Goal: Task Accomplishment & Management: Complete application form

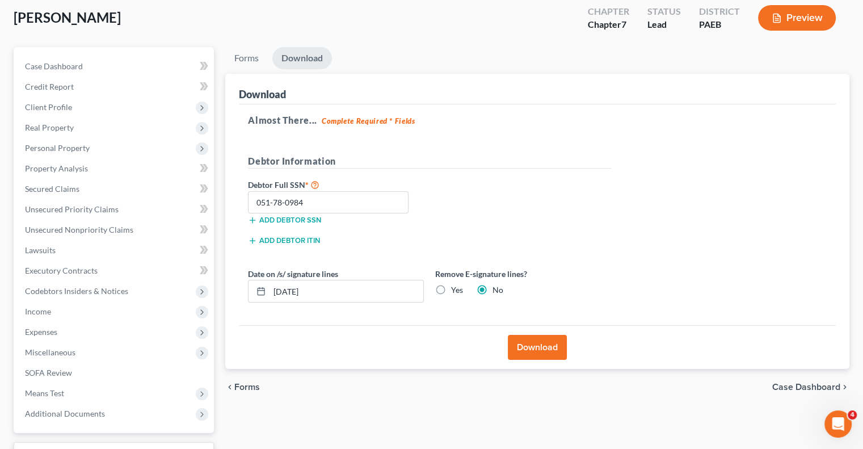
scroll to position [56, 0]
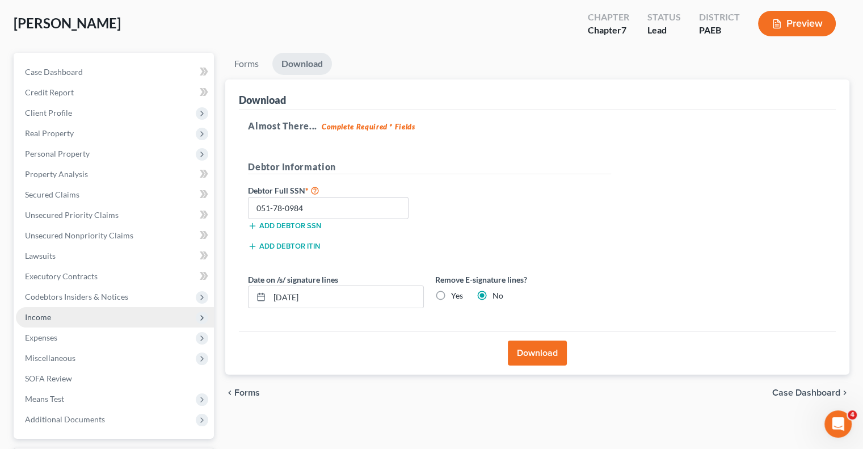
click at [76, 320] on span "Income" at bounding box center [115, 317] width 198 height 20
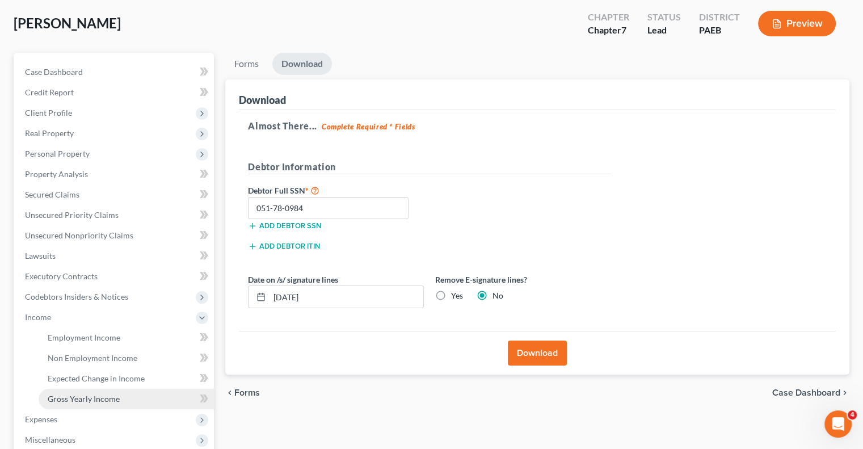
click at [176, 403] on link "Gross Yearly Income" at bounding box center [126, 399] width 175 height 20
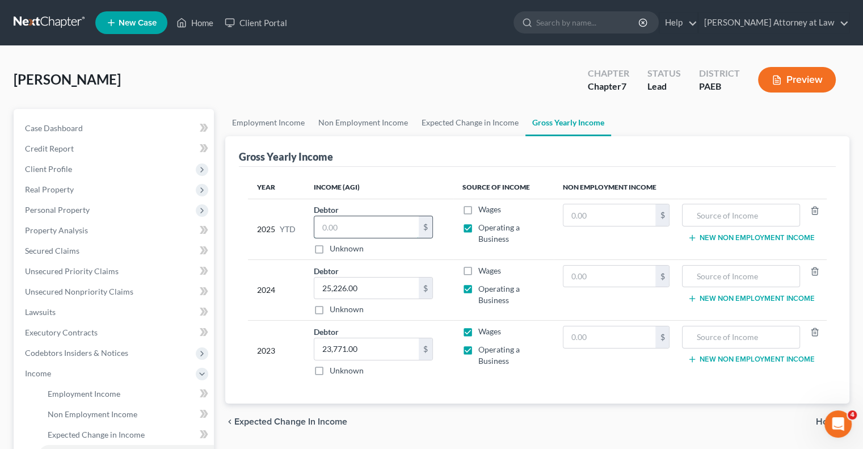
click at [347, 231] on input "text" at bounding box center [366, 227] width 104 height 22
type input "25,226"
click at [386, 288] on input "25,226.00" at bounding box center [366, 288] width 104 height 22
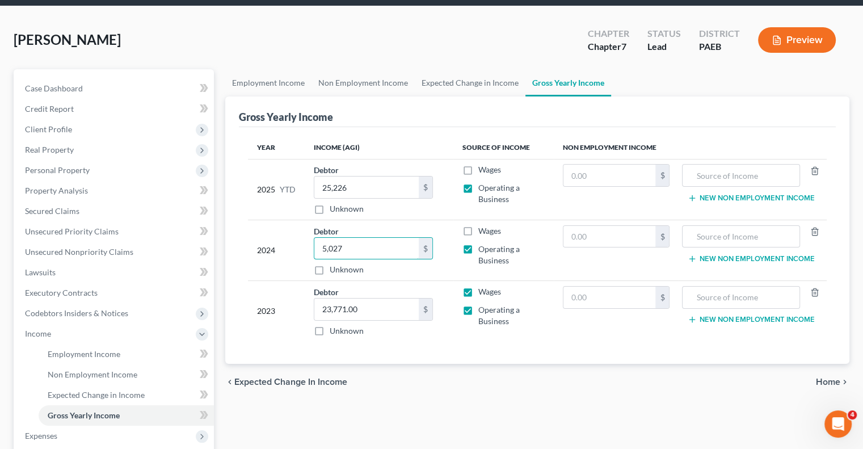
scroll to position [42, 0]
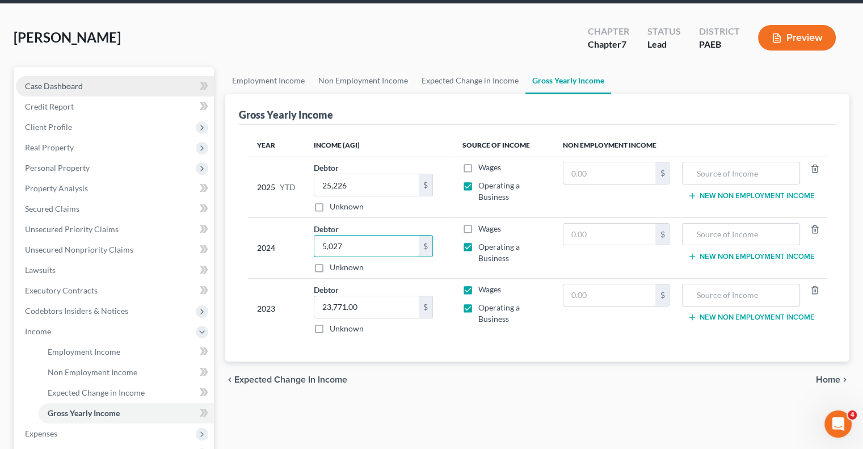
type input "5,027"
click at [77, 90] on link "Case Dashboard" at bounding box center [115, 86] width 198 height 20
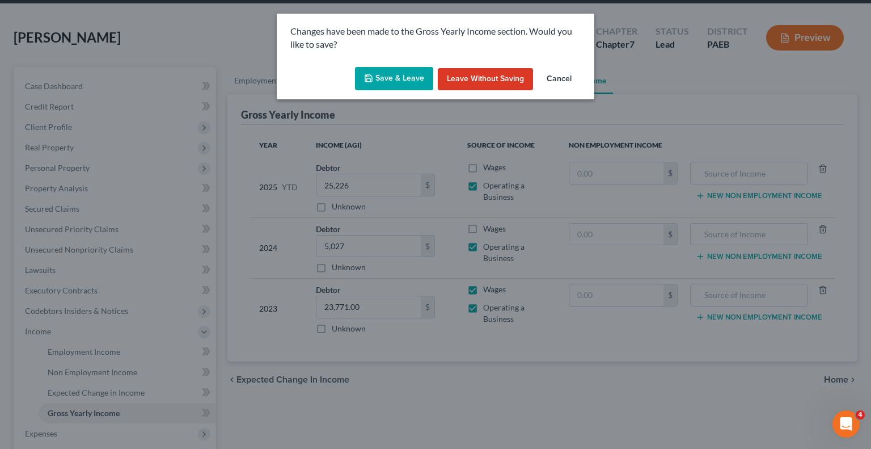
click at [387, 79] on button "Save & Leave" at bounding box center [394, 79] width 78 height 24
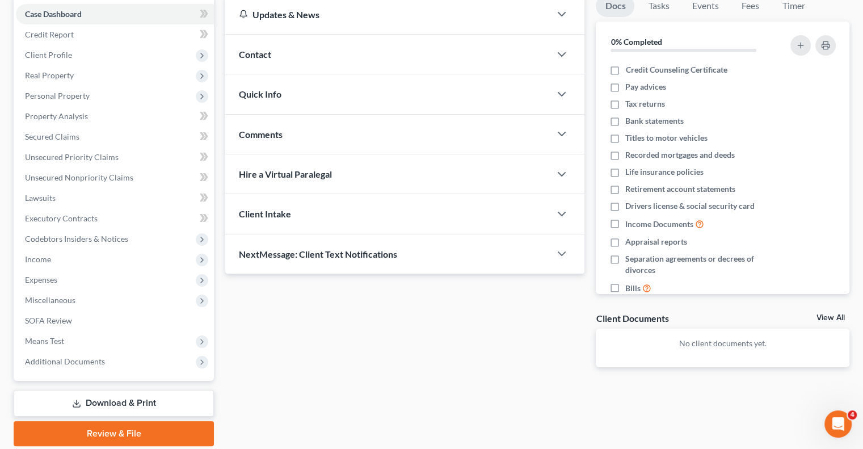
scroll to position [120, 0]
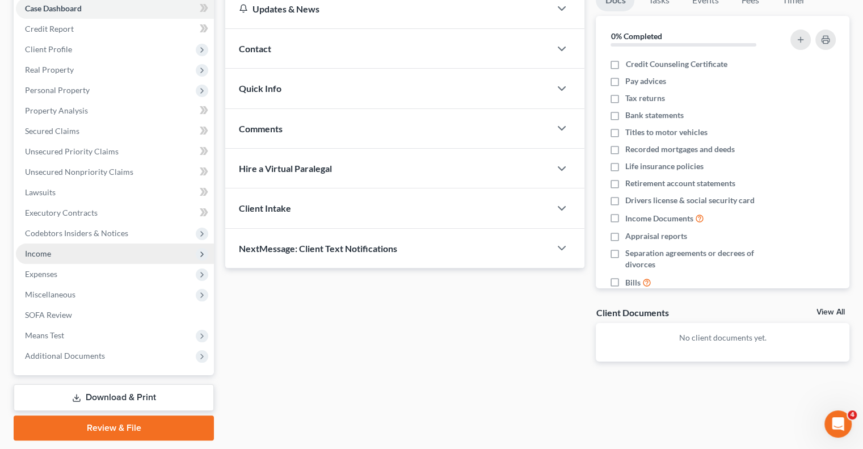
click at [86, 246] on span "Income" at bounding box center [115, 253] width 198 height 20
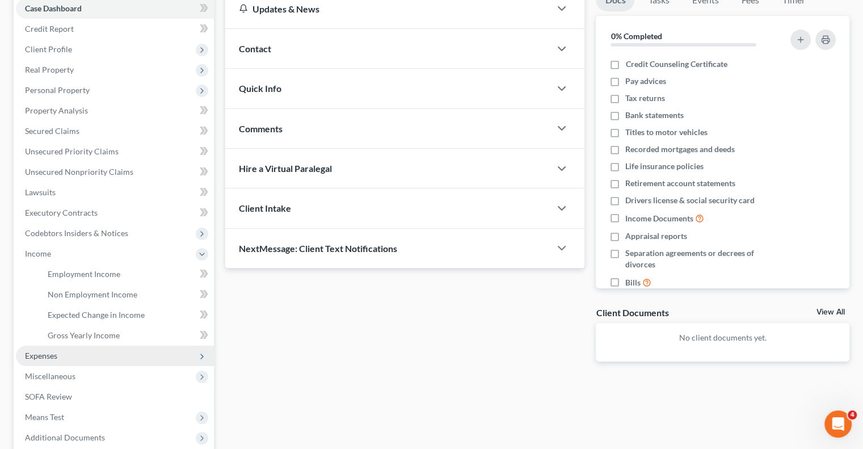
click at [132, 352] on span "Expenses" at bounding box center [115, 355] width 198 height 20
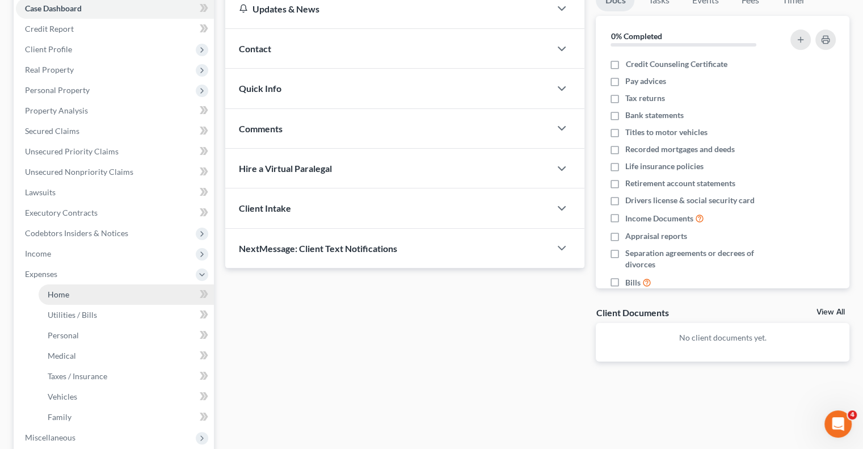
click at [129, 296] on link "Home" at bounding box center [126, 294] width 175 height 20
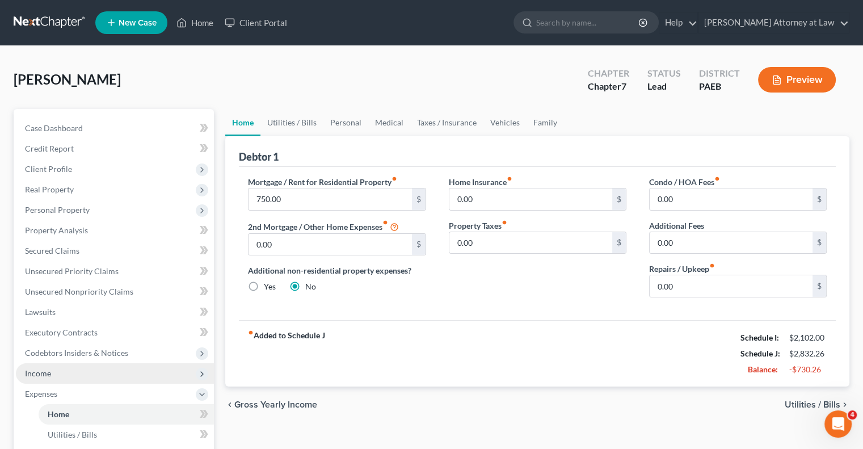
click at [104, 378] on span "Income" at bounding box center [115, 373] width 198 height 20
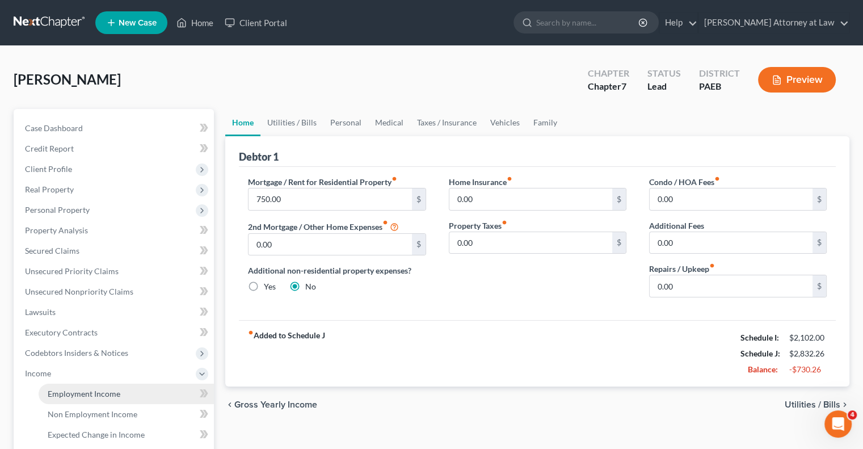
click at [116, 394] on span "Employment Income" at bounding box center [84, 394] width 73 height 10
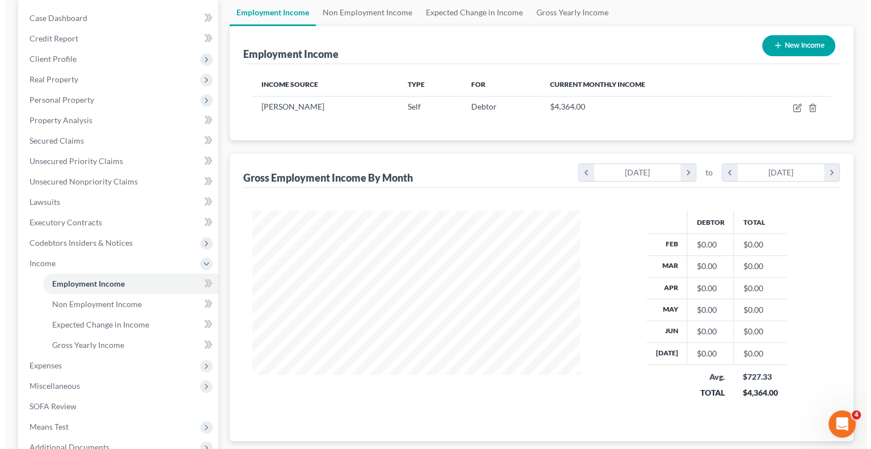
scroll to position [77, 0]
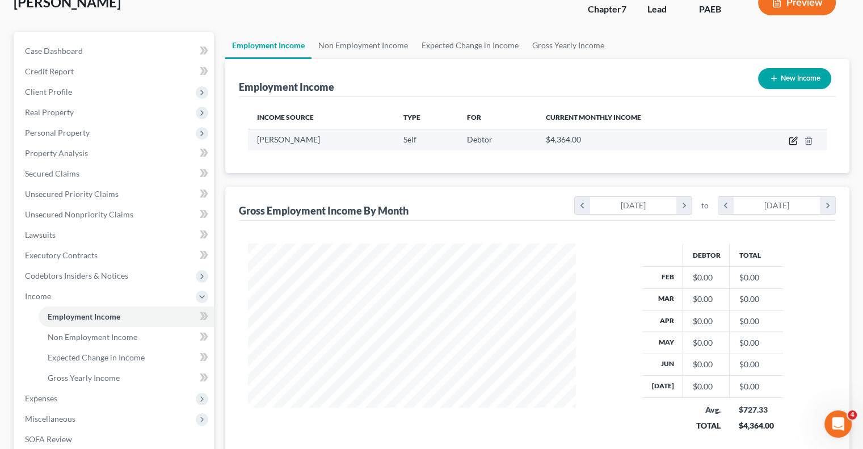
click at [792, 137] on icon "button" at bounding box center [792, 140] width 9 height 9
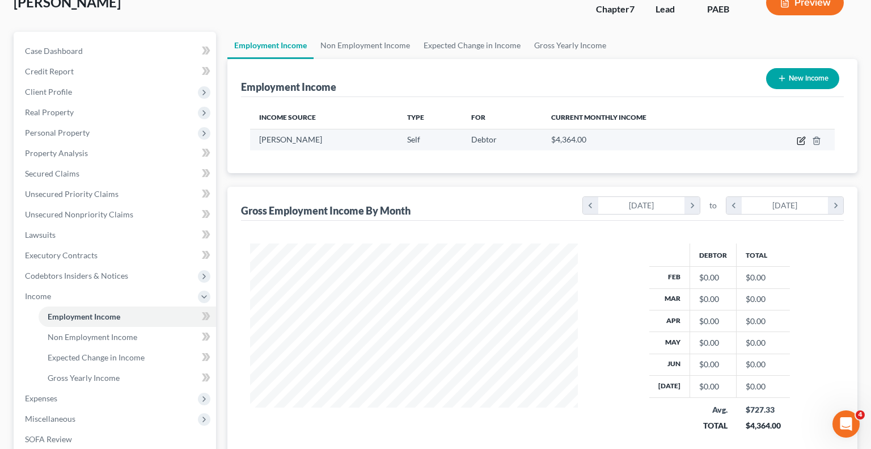
scroll to position [202, 354]
select select "1"
select select "39"
select select "0"
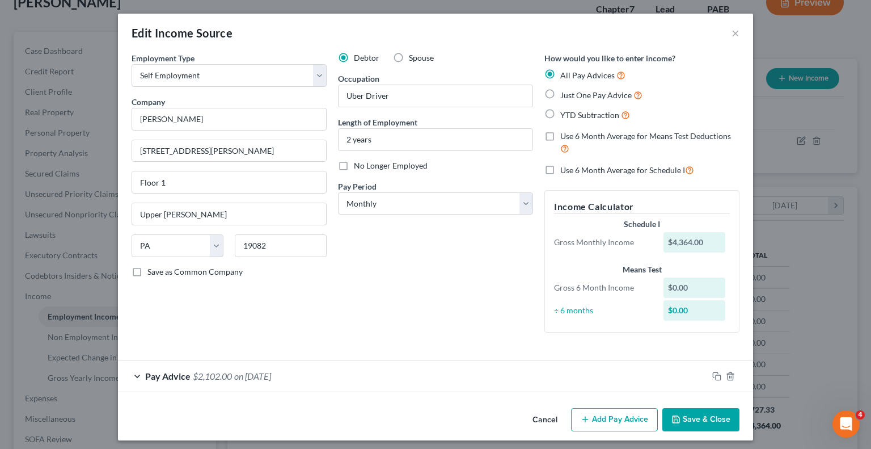
click at [560, 94] on label "Just One Pay Advice" at bounding box center [601, 94] width 82 height 13
click at [565, 94] on input "Just One Pay Advice" at bounding box center [568, 91] width 7 height 7
radio input "true"
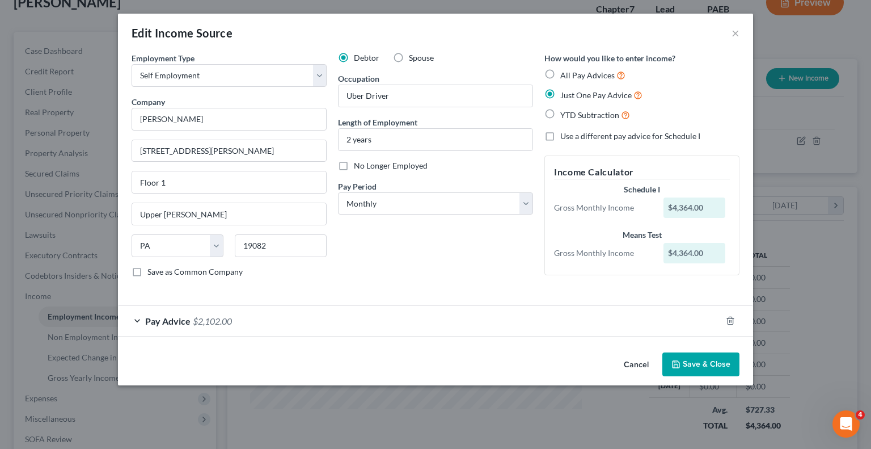
click at [141, 319] on div "Pay Advice $2,102.00" at bounding box center [420, 321] width 604 height 30
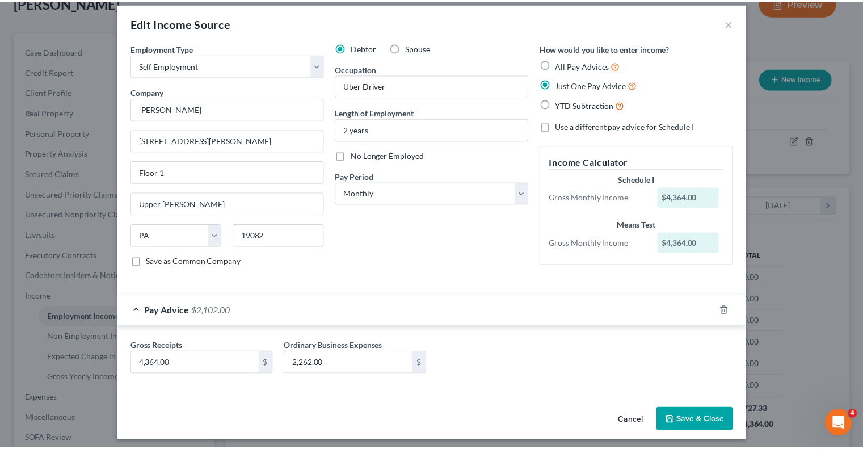
scroll to position [14, 0]
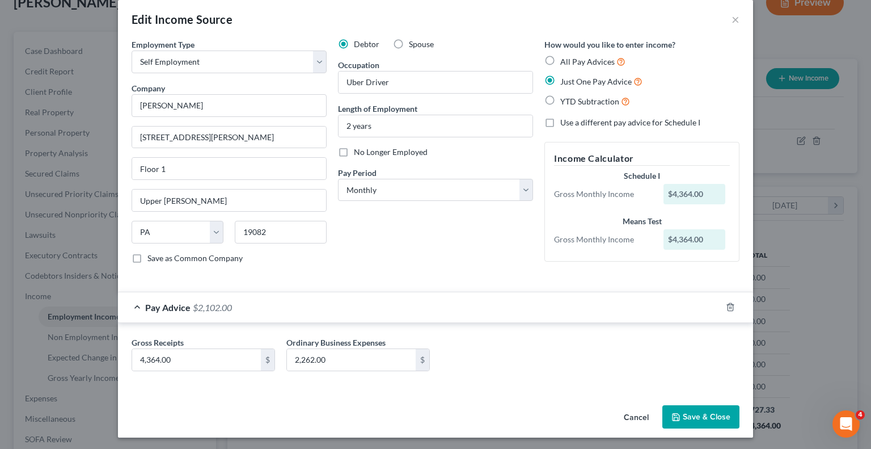
click at [708, 412] on button "Save & Close" at bounding box center [700, 417] width 77 height 24
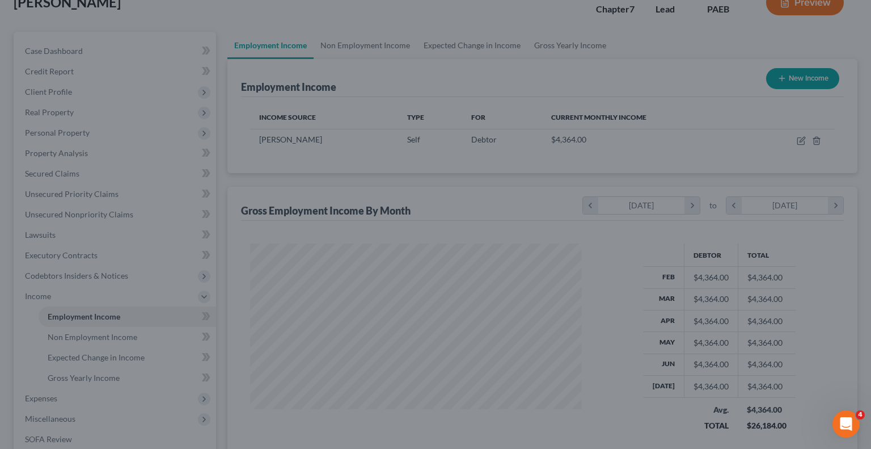
scroll to position [567001, 566853]
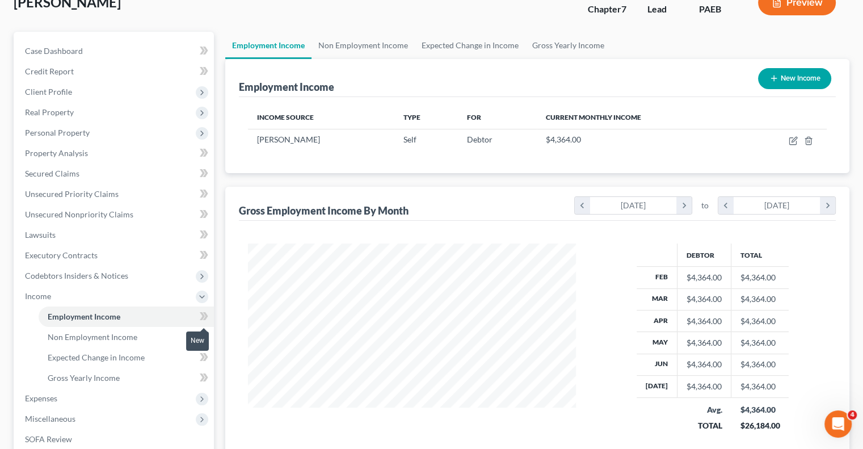
click at [201, 316] on icon at bounding box center [204, 316] width 9 height 14
click at [86, 319] on span "Employment Income" at bounding box center [84, 316] width 73 height 10
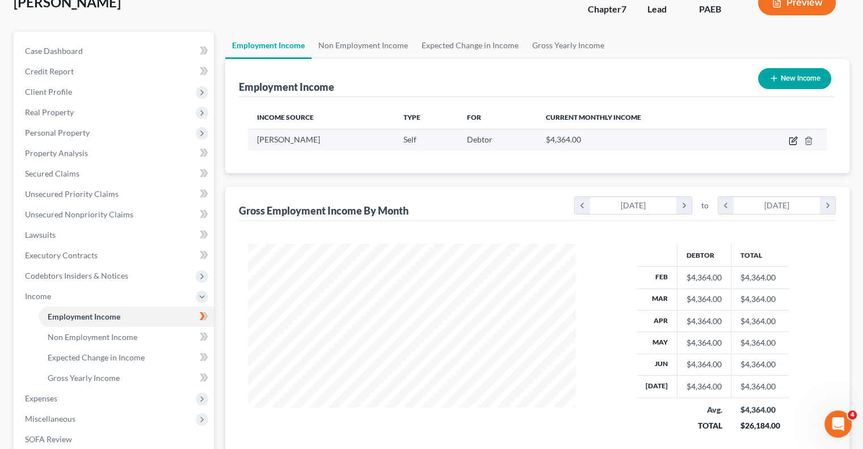
click at [793, 141] on icon "button" at bounding box center [792, 140] width 9 height 9
select select "1"
select select "39"
select select "0"
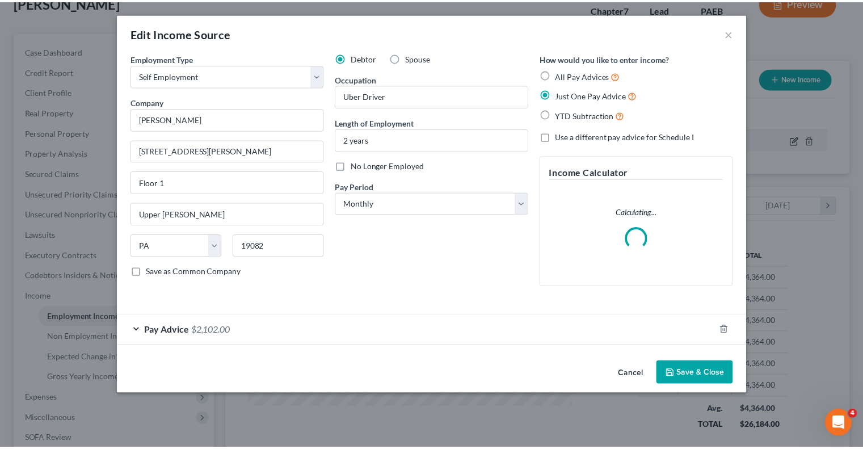
scroll to position [202, 354]
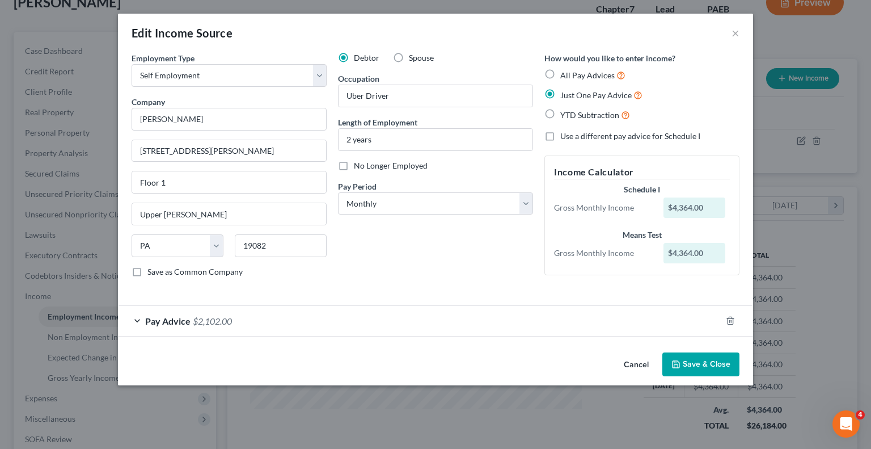
click at [560, 74] on label "All Pay Advices" at bounding box center [592, 75] width 65 height 13
click at [565, 74] on input "All Pay Advices" at bounding box center [568, 72] width 7 height 7
radio input "true"
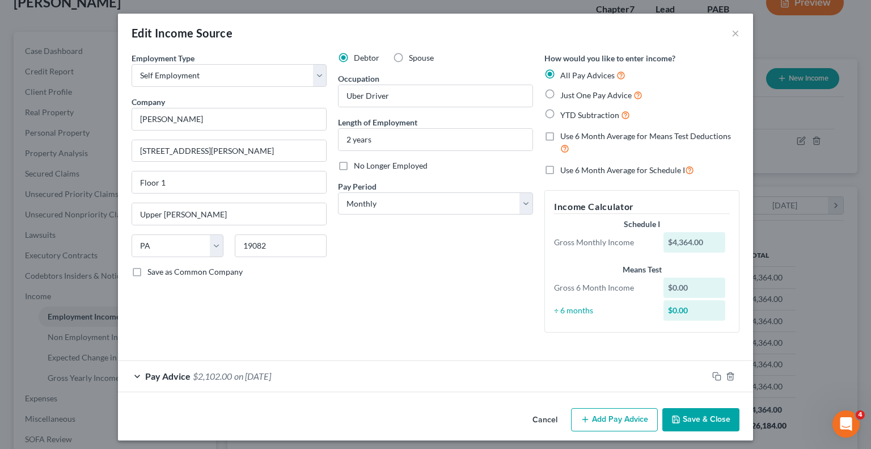
click at [560, 136] on label "Use 6 Month Average for Means Test Deductions" at bounding box center [649, 142] width 179 height 24
click at [565, 136] on input "Use 6 Month Average for Means Test Deductions" at bounding box center [568, 133] width 7 height 7
checkbox input "true"
click at [560, 72] on label "All Pay Advices" at bounding box center [592, 75] width 65 height 13
click at [565, 72] on input "All Pay Advices" at bounding box center [568, 72] width 7 height 7
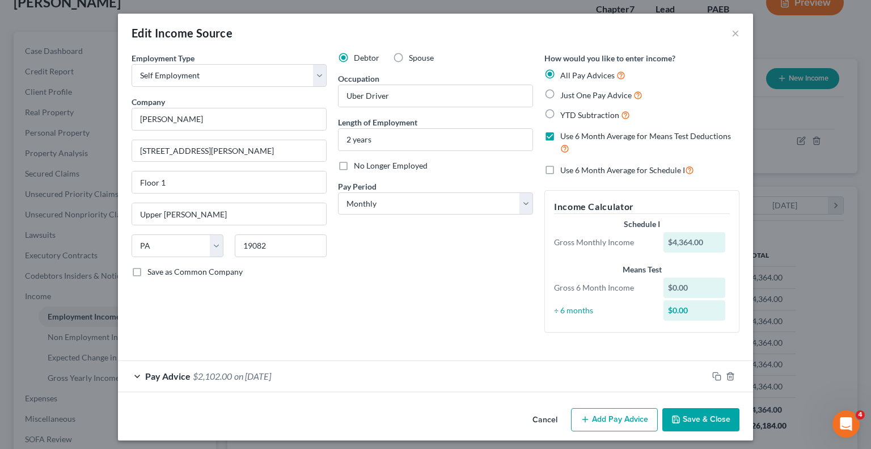
click at [560, 72] on label "All Pay Advices" at bounding box center [592, 75] width 65 height 13
click at [565, 72] on input "All Pay Advices" at bounding box center [568, 72] width 7 height 7
click at [687, 423] on button "Save & Close" at bounding box center [700, 420] width 77 height 24
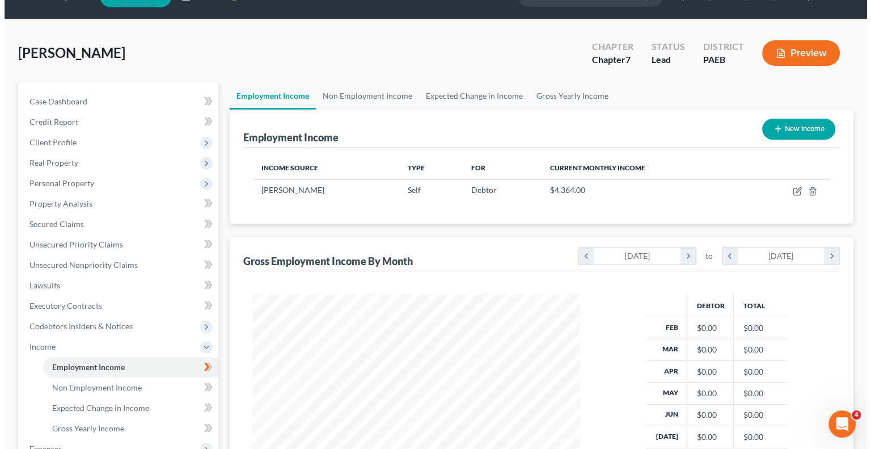
scroll to position [25, 0]
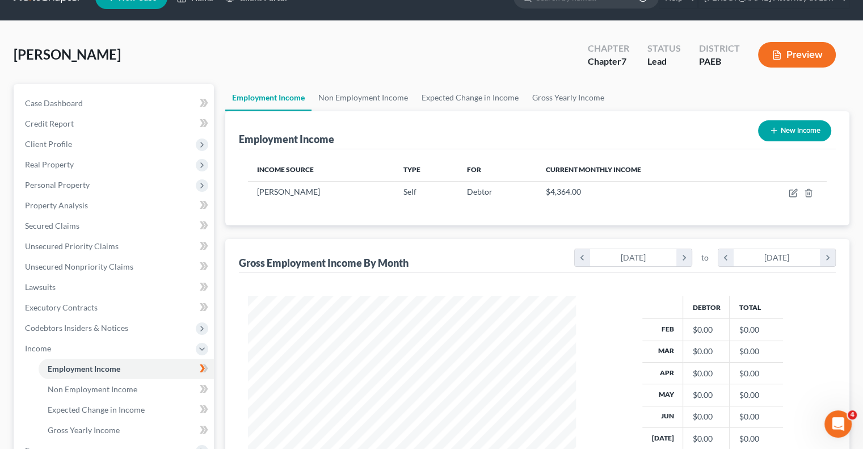
click at [807, 57] on button "Preview" at bounding box center [797, 55] width 78 height 26
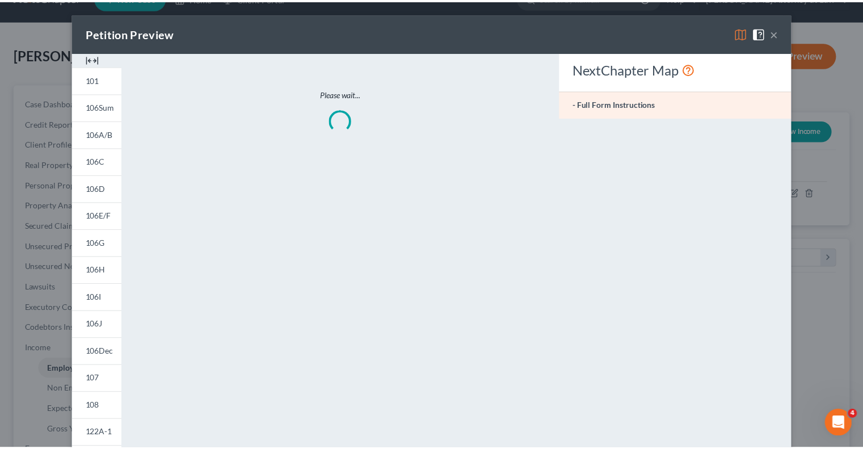
scroll to position [202, 354]
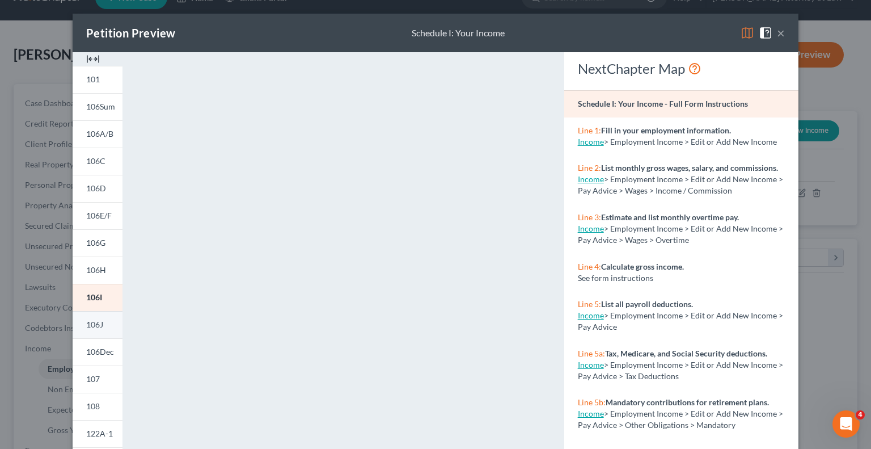
click at [93, 330] on link "106J" at bounding box center [98, 324] width 50 height 27
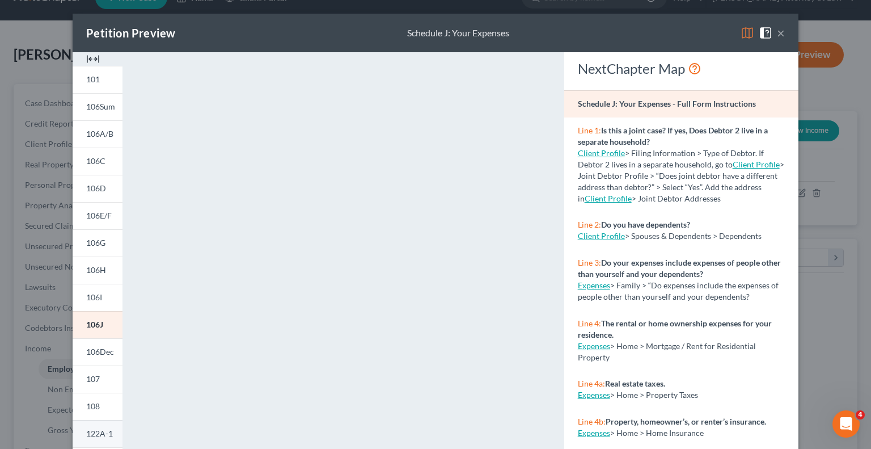
click at [98, 432] on span "122A-1" at bounding box center [99, 433] width 27 height 10
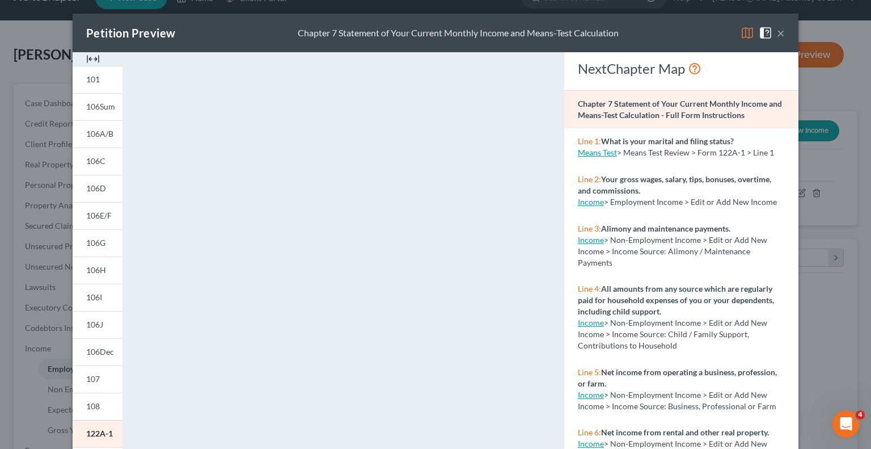
click at [778, 35] on button "×" at bounding box center [781, 33] width 8 height 14
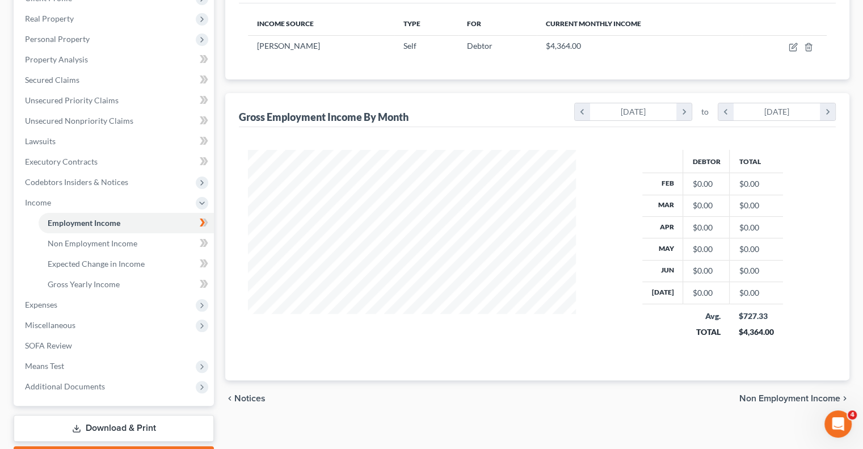
scroll to position [183, 0]
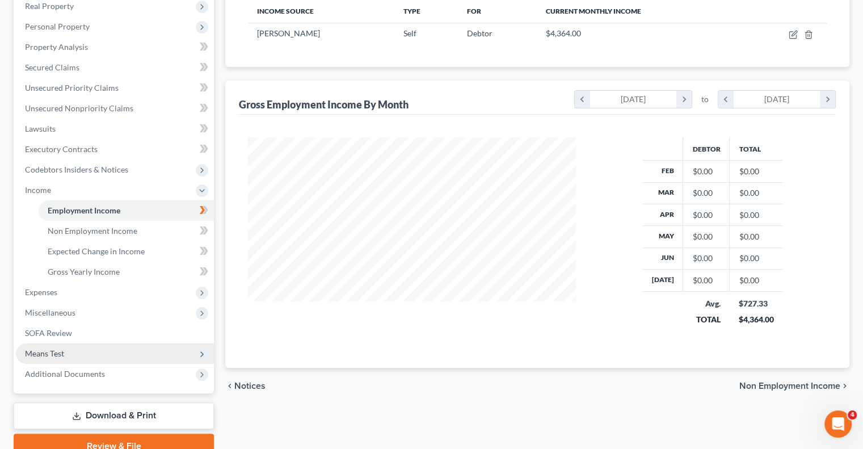
click at [82, 358] on span "Means Test" at bounding box center [115, 353] width 198 height 20
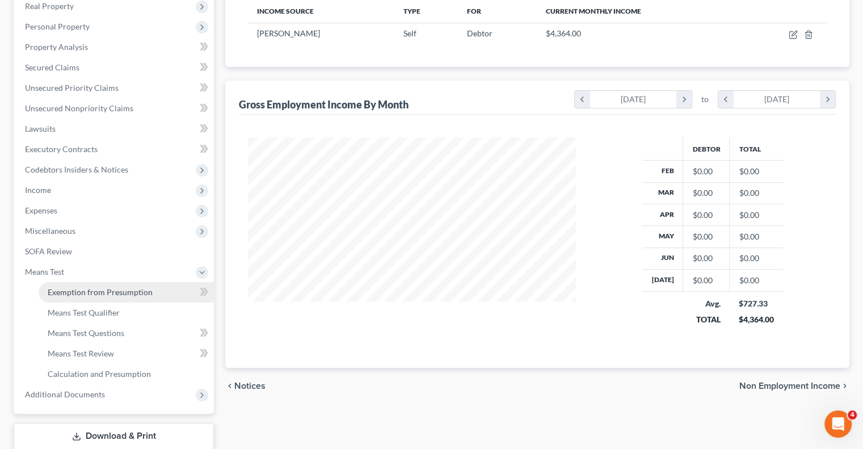
click at [143, 292] on span "Exemption from Presumption" at bounding box center [100, 292] width 105 height 10
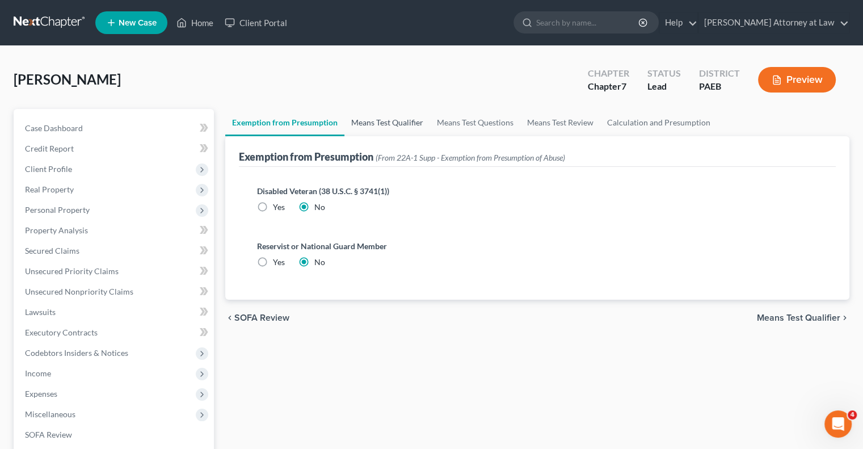
click at [395, 121] on link "Means Test Qualifier" at bounding box center [387, 122] width 86 height 27
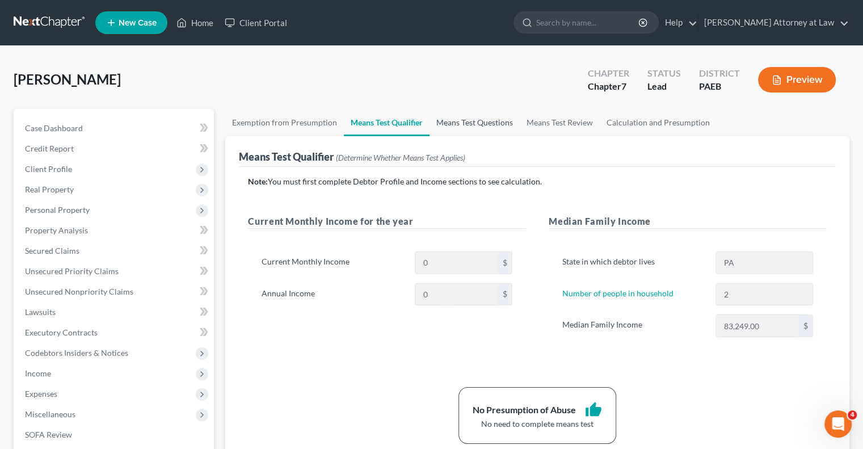
click at [479, 124] on link "Means Test Questions" at bounding box center [474, 122] width 90 height 27
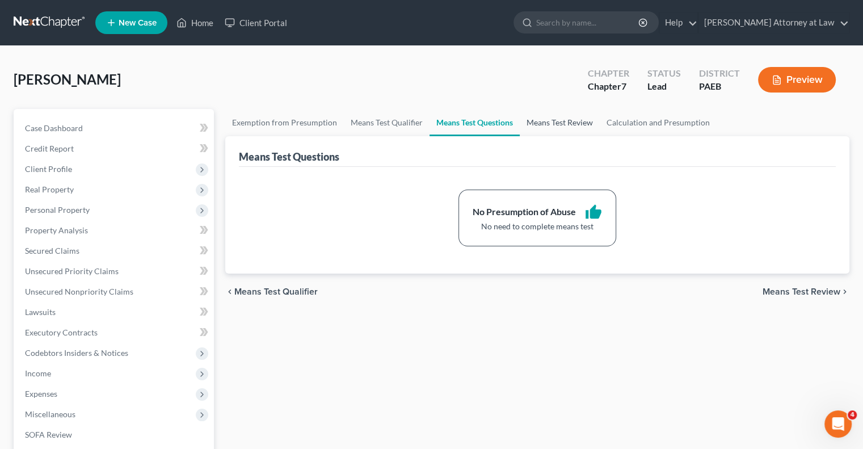
click at [558, 125] on link "Means Test Review" at bounding box center [560, 122] width 80 height 27
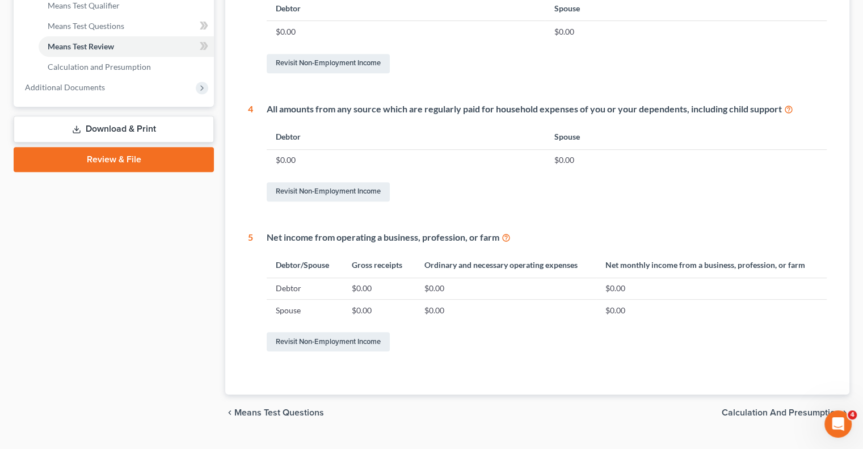
scroll to position [514, 0]
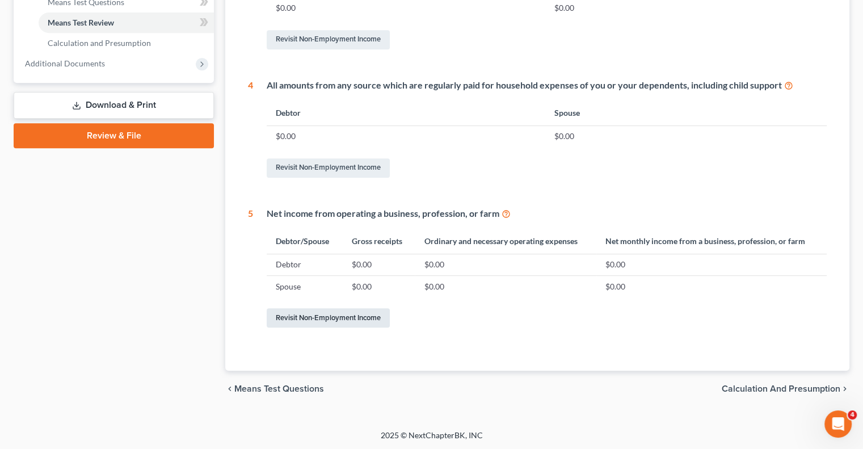
click at [349, 320] on link "Revisit Non-Employment Income" at bounding box center [328, 317] width 123 height 19
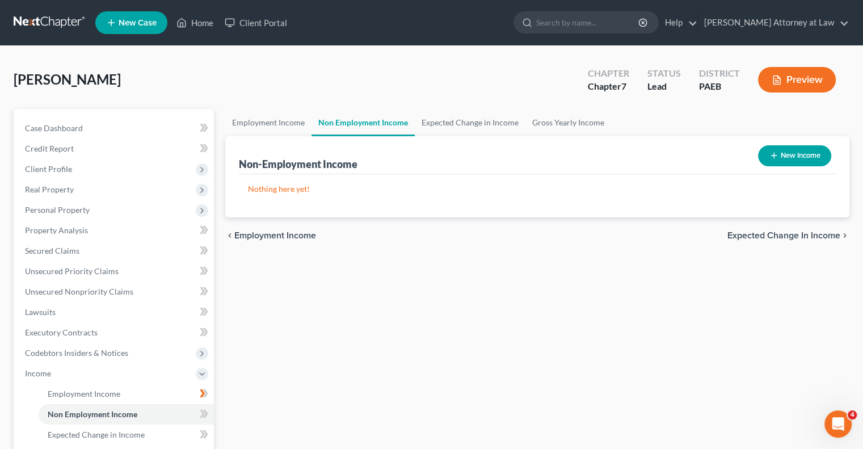
click at [781, 150] on button "New Income" at bounding box center [794, 155] width 73 height 21
select select "0"
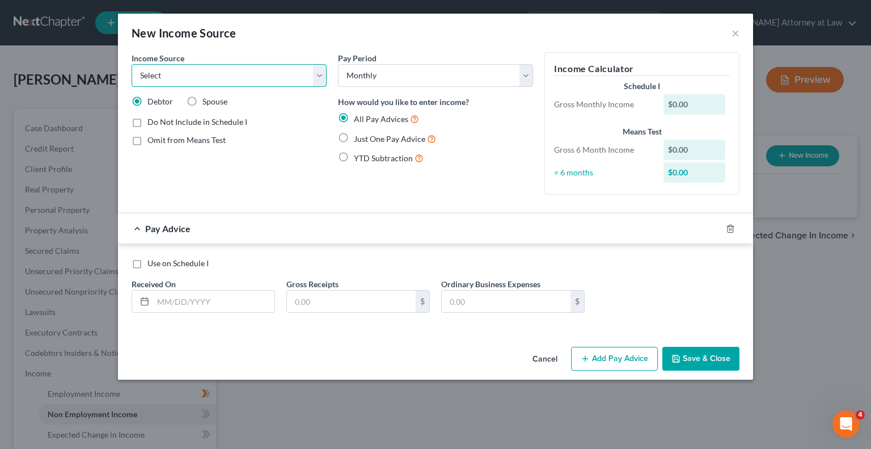
click at [318, 79] on select "Select Unemployment Disability (from employer) Pension Retirement Social Securi…" at bounding box center [229, 75] width 195 height 23
select select "10"
click at [132, 64] on select "Select Unemployment Disability (from employer) Pension Retirement Social Securi…" at bounding box center [229, 75] width 195 height 23
click at [691, 104] on div "$0.00" at bounding box center [695, 104] width 62 height 20
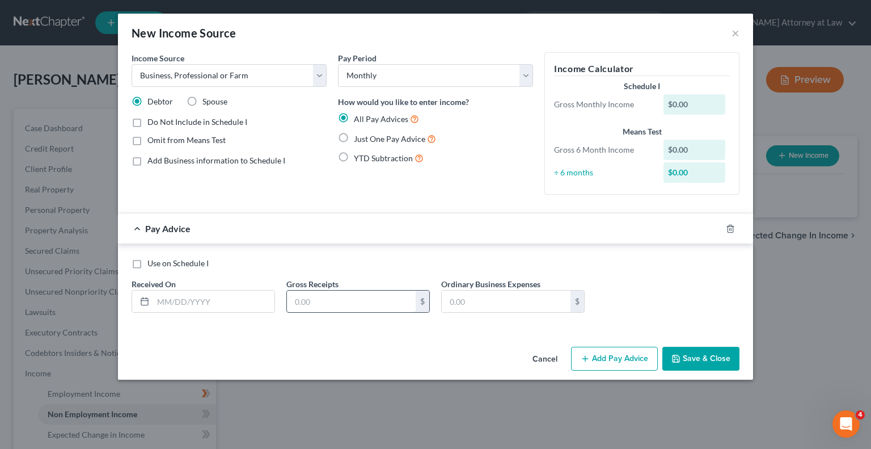
click at [343, 302] on input "text" at bounding box center [351, 301] width 129 height 22
type input "8,728.12"
click at [470, 301] on input "text" at bounding box center [506, 301] width 129 height 22
type input "4,523.74"
click at [147, 261] on label "Use on Schedule I" at bounding box center [177, 263] width 61 height 11
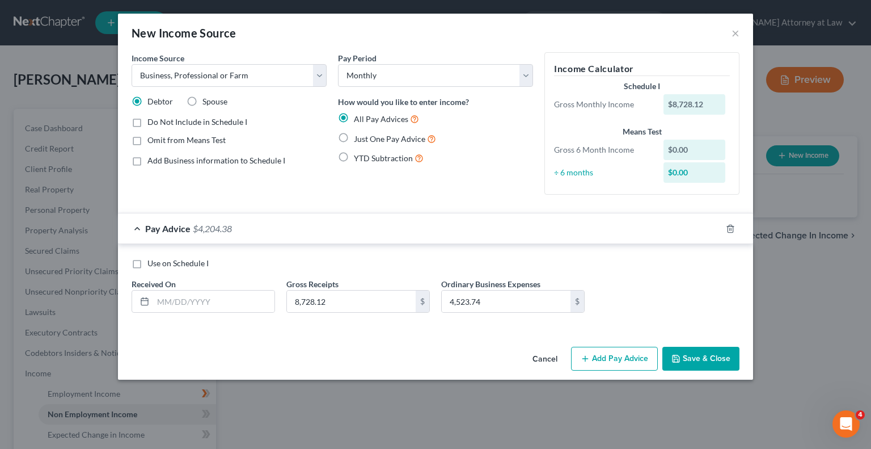
click at [152, 261] on input "Use on Schedule I" at bounding box center [155, 261] width 7 height 7
checkbox input "true"
click at [697, 356] on button "Save & Close" at bounding box center [700, 359] width 77 height 24
click at [183, 306] on input "text" at bounding box center [213, 301] width 121 height 22
click at [354, 133] on label "Just One Pay Advice" at bounding box center [395, 138] width 82 height 13
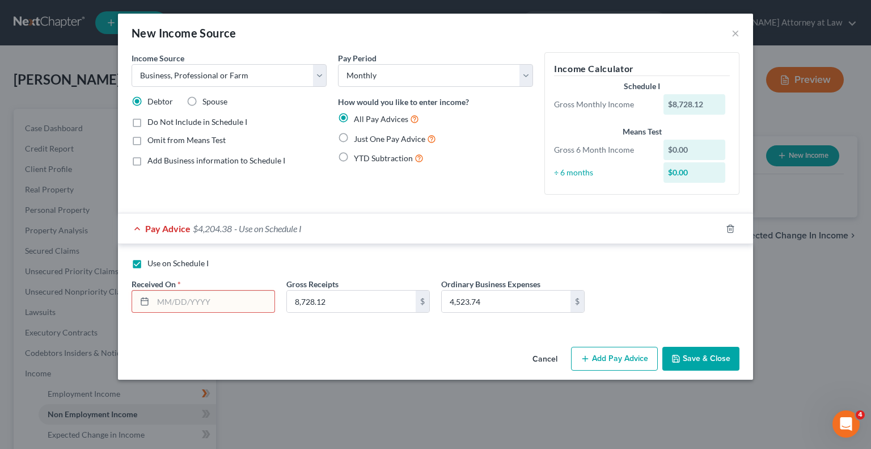
click at [358, 133] on input "Just One Pay Advice" at bounding box center [361, 135] width 7 height 7
radio input "true"
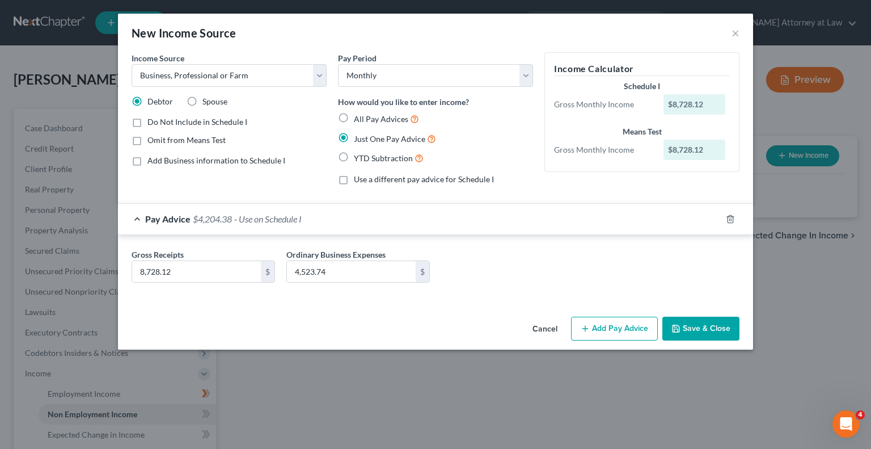
click at [694, 334] on button "Save & Close" at bounding box center [700, 328] width 77 height 24
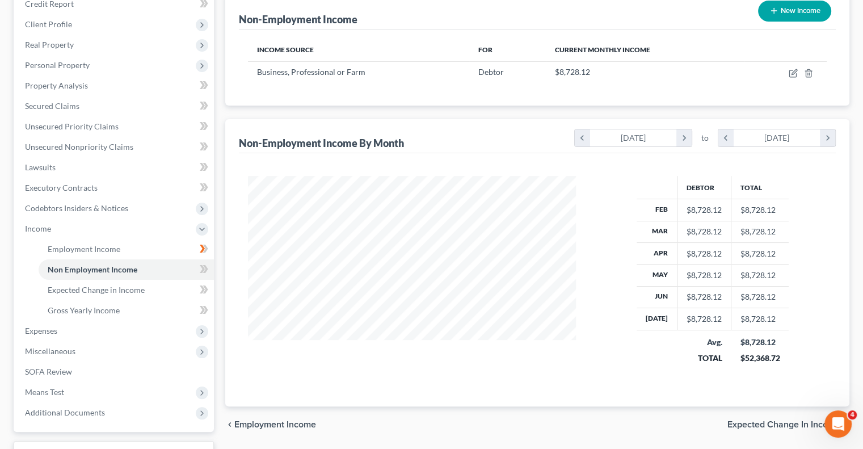
scroll to position [145, 0]
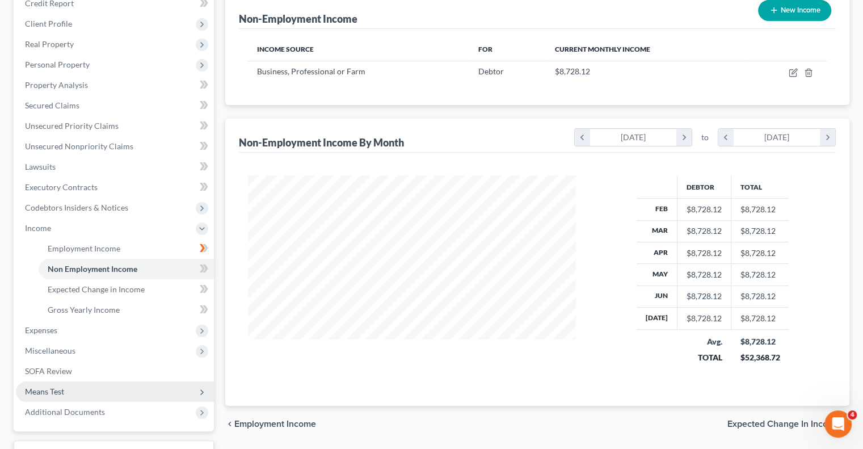
click at [96, 395] on span "Means Test" at bounding box center [115, 391] width 198 height 20
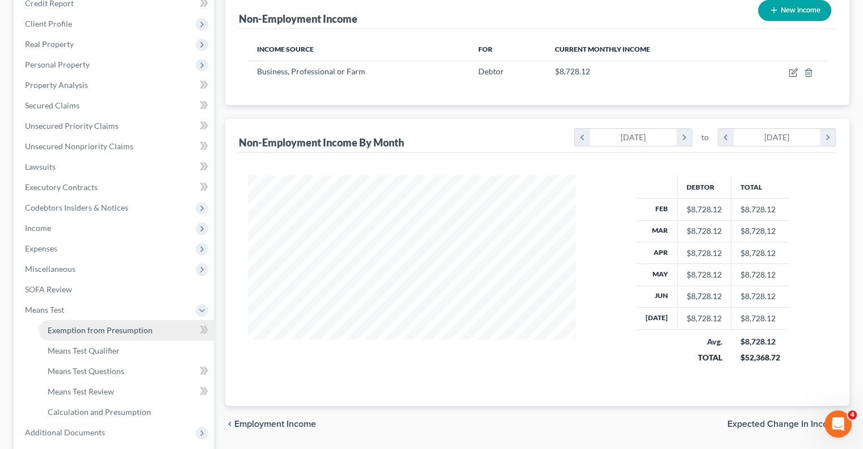
click at [134, 331] on span "Exemption from Presumption" at bounding box center [100, 330] width 105 height 10
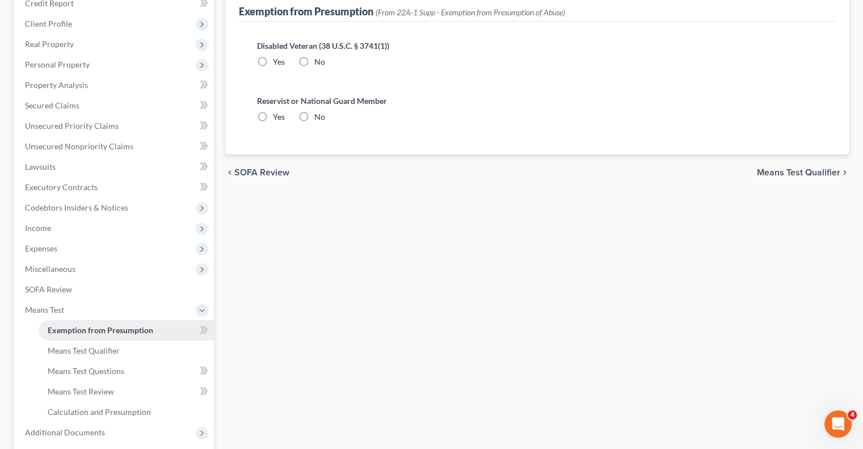
radio input "true"
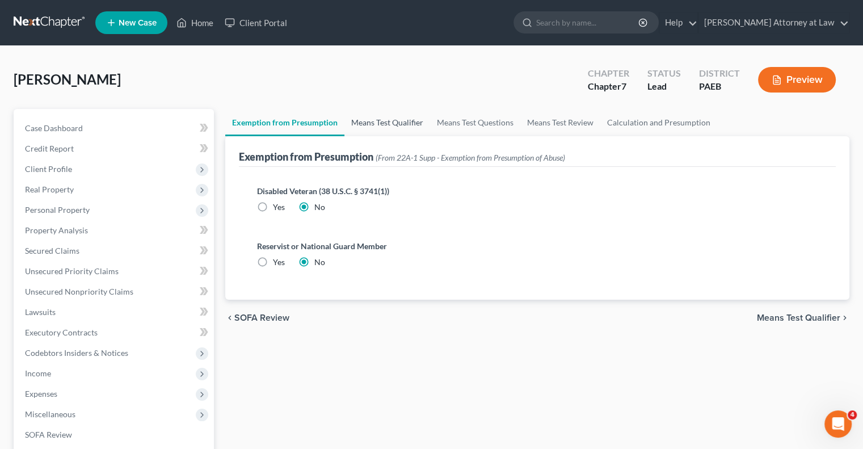
click at [381, 112] on link "Means Test Qualifier" at bounding box center [387, 122] width 86 height 27
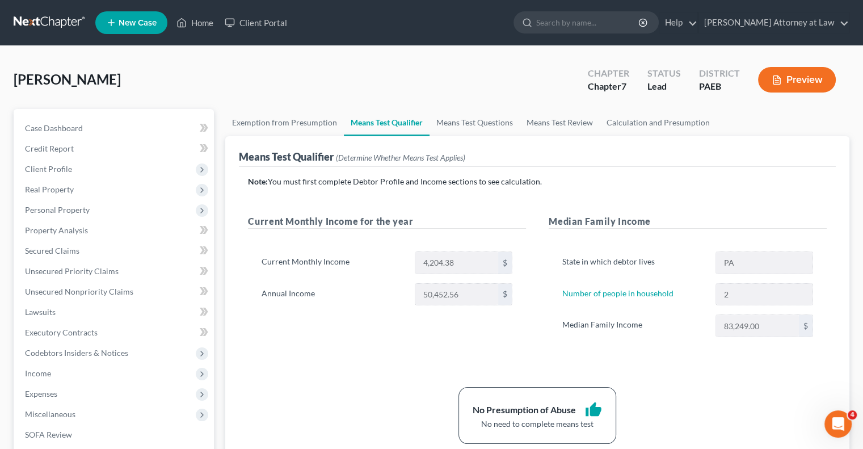
click at [785, 77] on button "Preview" at bounding box center [797, 80] width 78 height 26
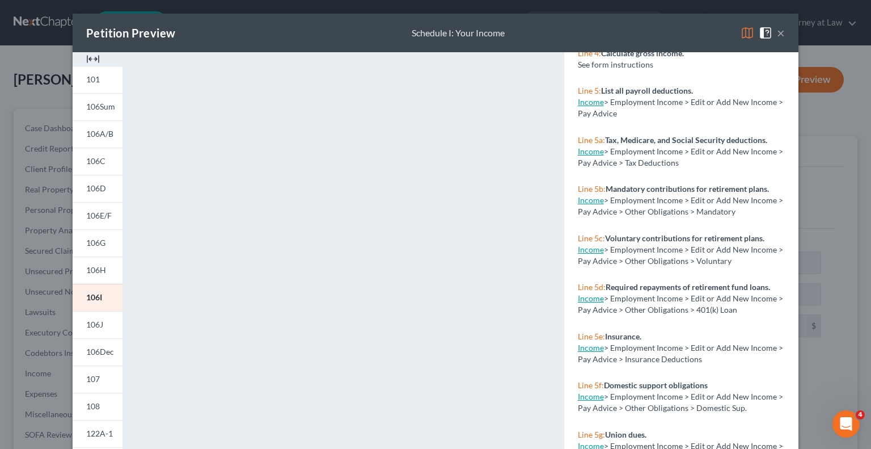
click at [771, 31] on span at bounding box center [768, 32] width 18 height 10
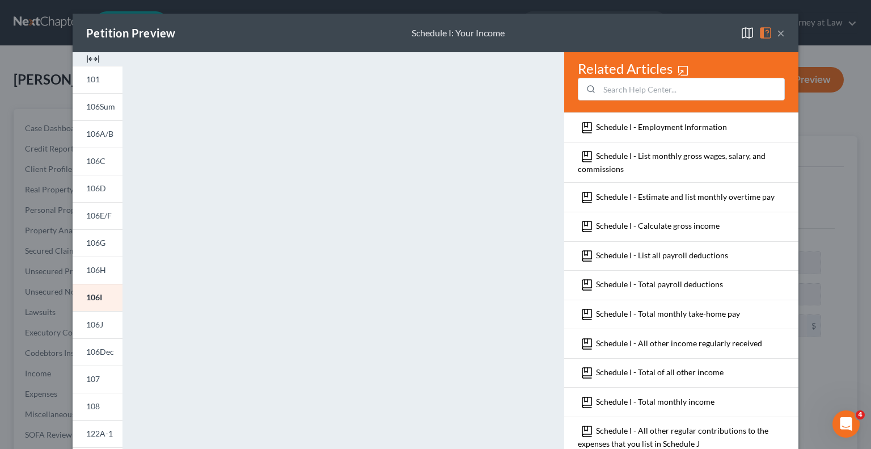
click at [777, 33] on button "×" at bounding box center [781, 33] width 8 height 14
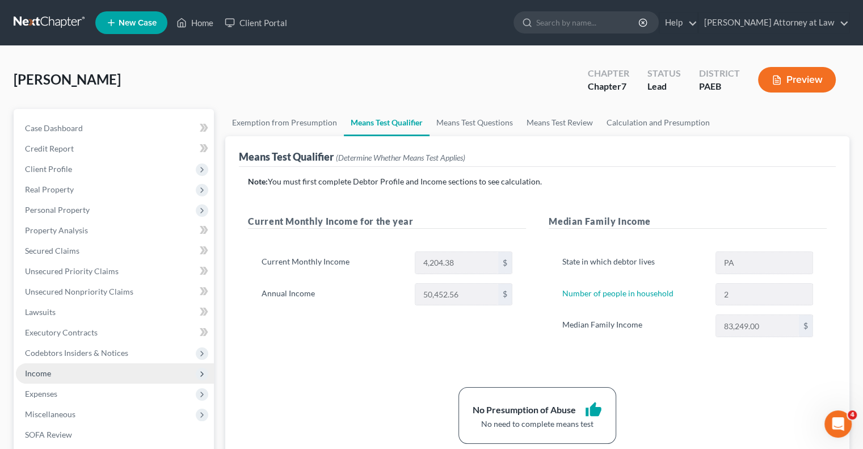
click at [57, 378] on span "Income" at bounding box center [115, 373] width 198 height 20
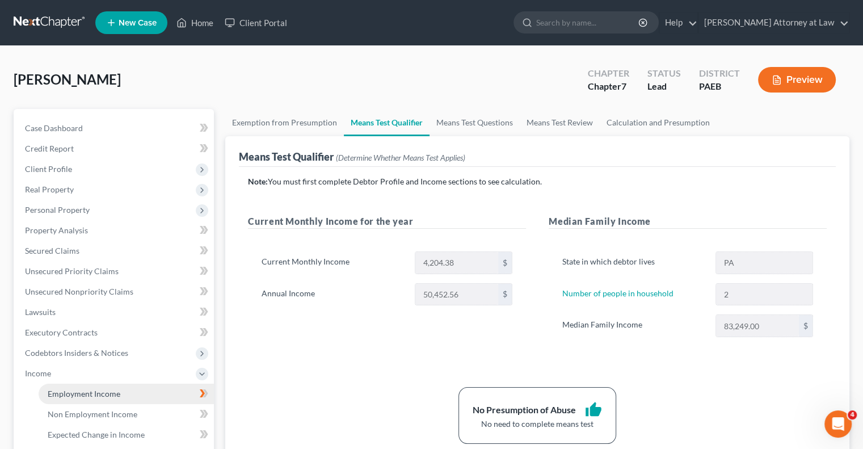
click at [86, 395] on span "Employment Income" at bounding box center [84, 394] width 73 height 10
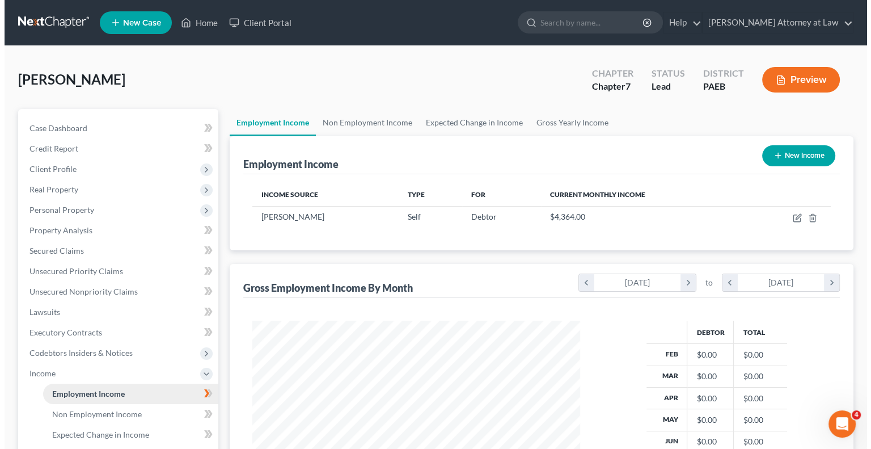
scroll to position [202, 350]
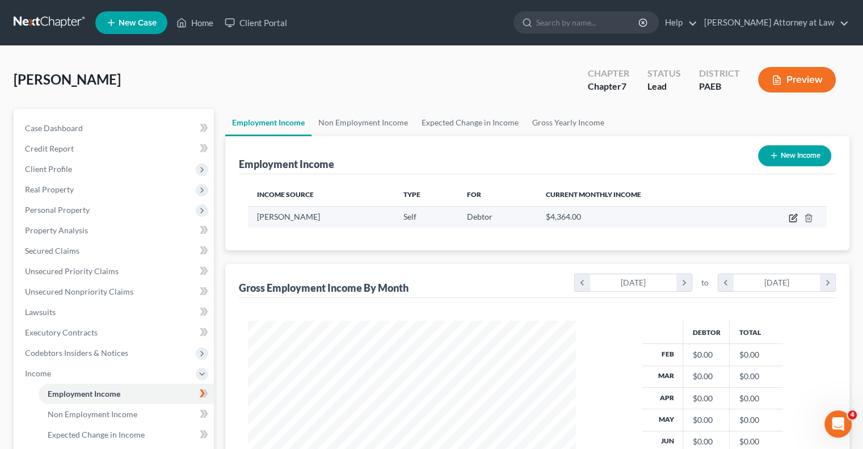
click at [794, 220] on icon "button" at bounding box center [792, 217] width 9 height 9
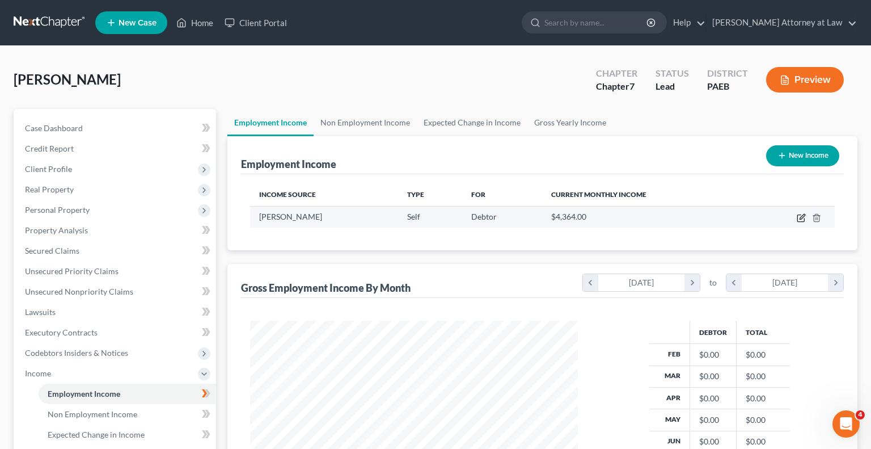
scroll to position [202, 354]
select select "1"
select select "39"
select select "0"
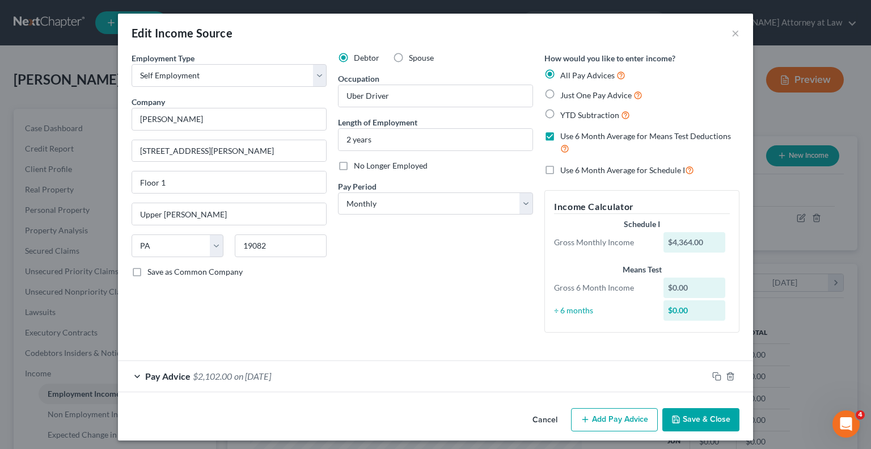
scroll to position [5, 0]
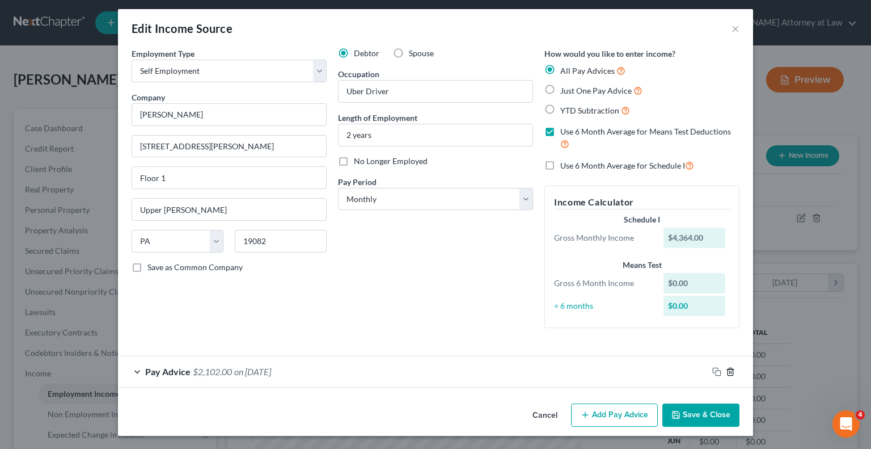
click at [727, 370] on icon "button" at bounding box center [730, 371] width 9 height 9
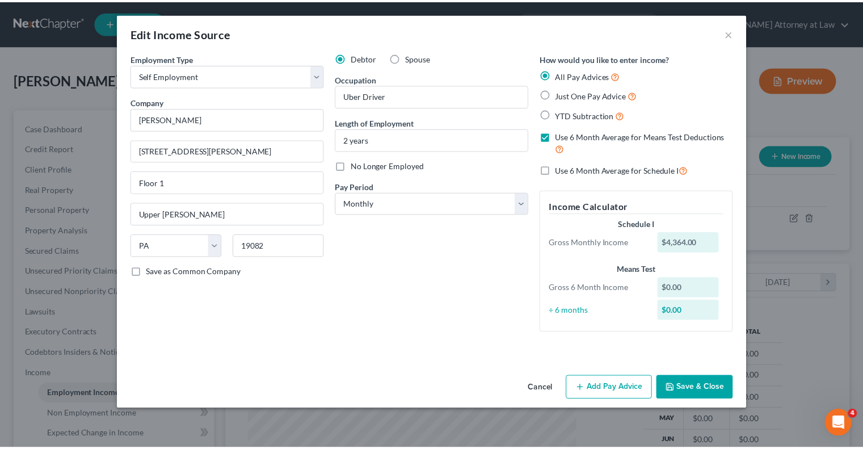
scroll to position [0, 0]
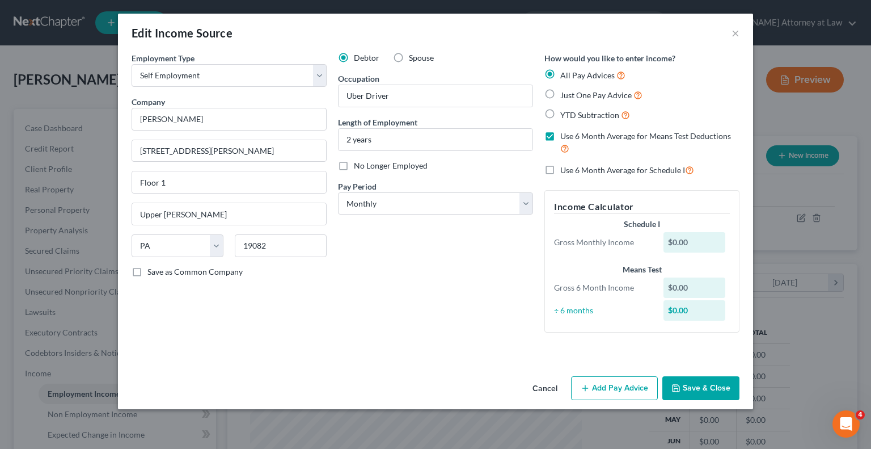
click at [713, 387] on button "Save & Close" at bounding box center [700, 388] width 77 height 24
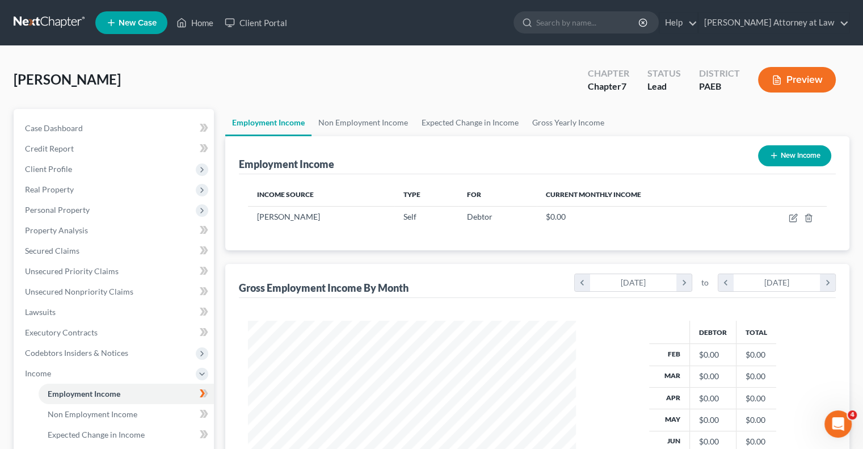
click at [802, 85] on button "Preview" at bounding box center [797, 80] width 78 height 26
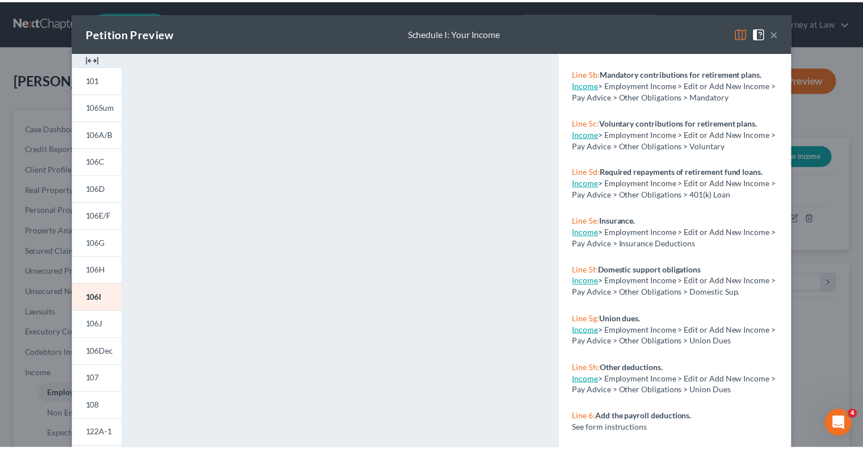
scroll to position [417, 0]
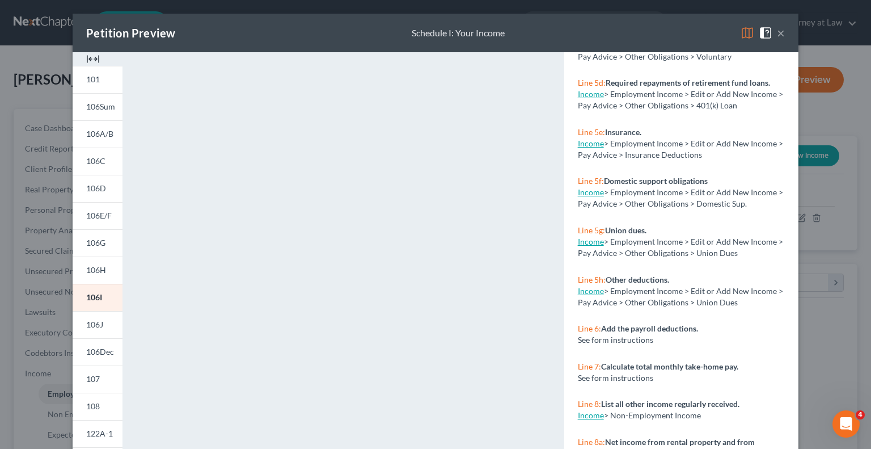
click at [777, 32] on button "×" at bounding box center [781, 33] width 8 height 14
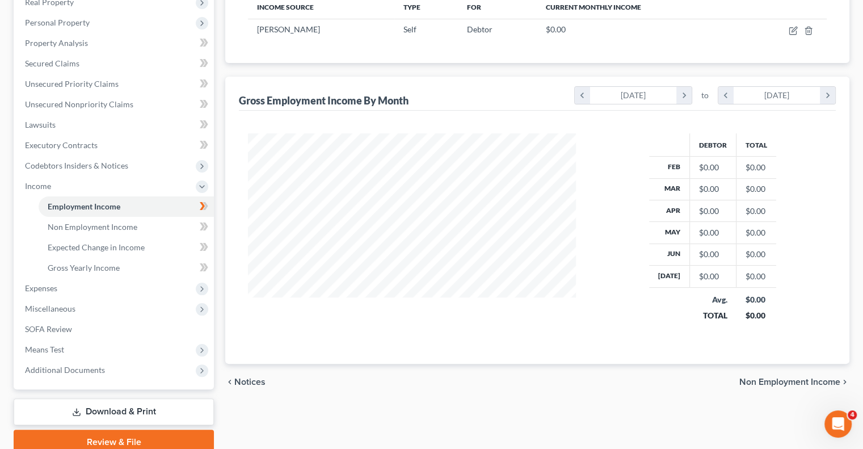
scroll to position [235, 0]
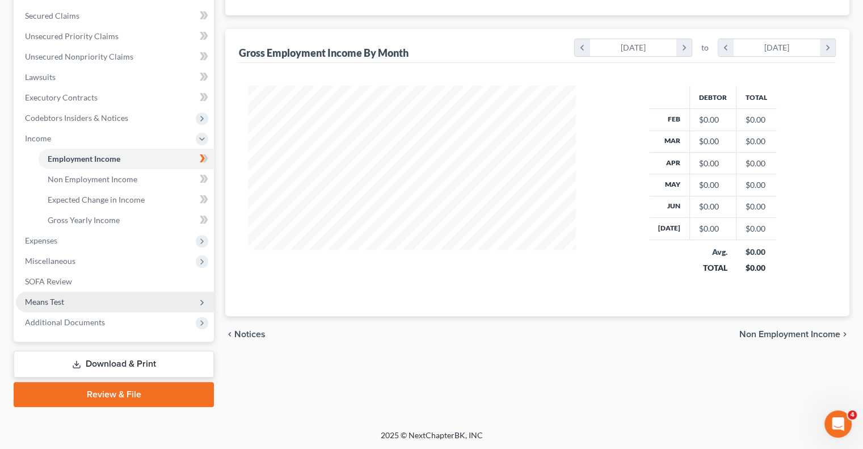
click at [77, 303] on span "Means Test" at bounding box center [115, 302] width 198 height 20
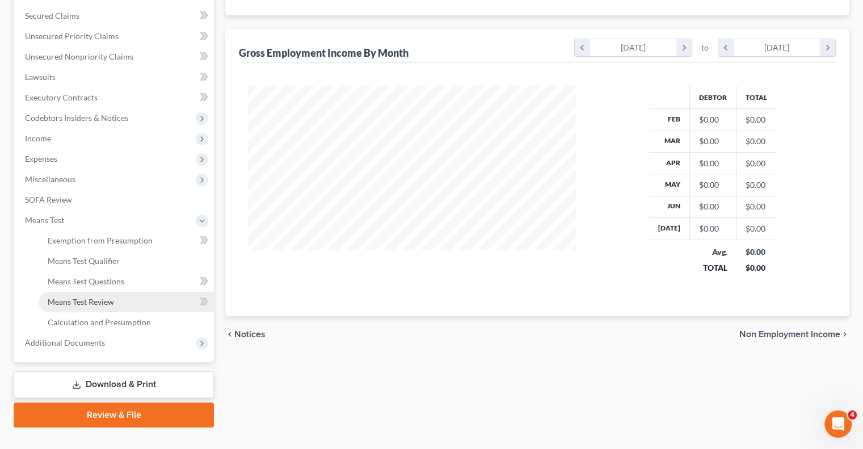
click at [72, 300] on span "Means Test Review" at bounding box center [81, 302] width 66 height 10
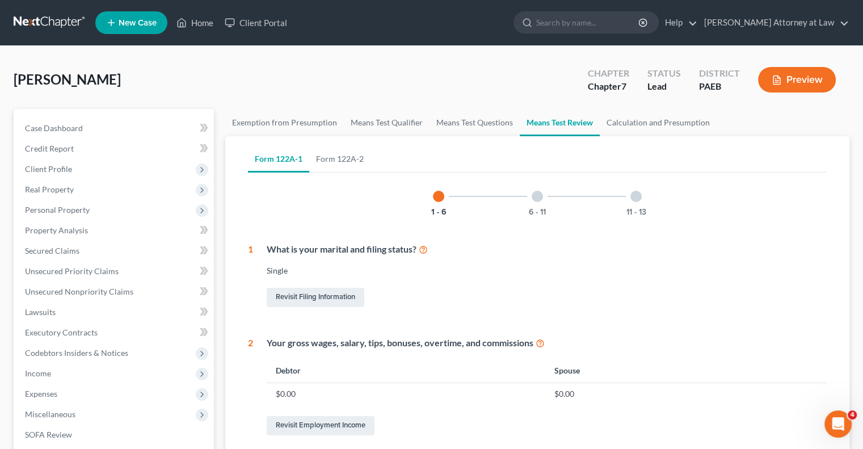
click at [794, 83] on button "Preview" at bounding box center [797, 80] width 78 height 26
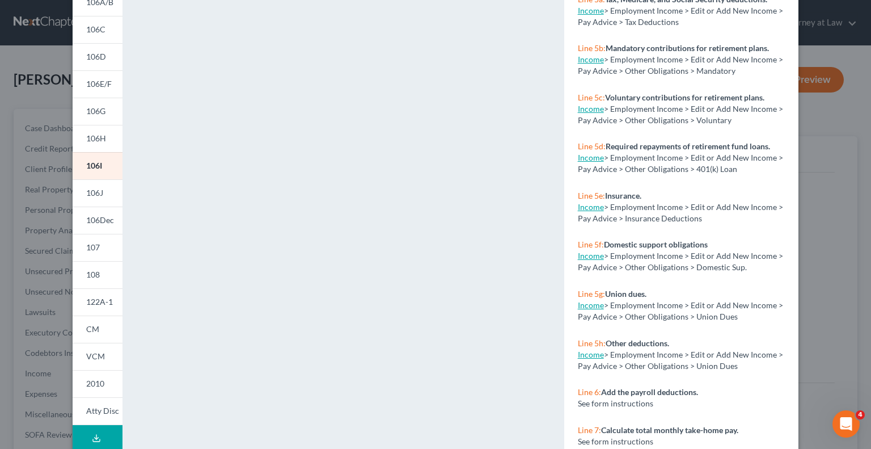
scroll to position [133, 0]
click at [97, 300] on span "122A-1" at bounding box center [99, 301] width 27 height 10
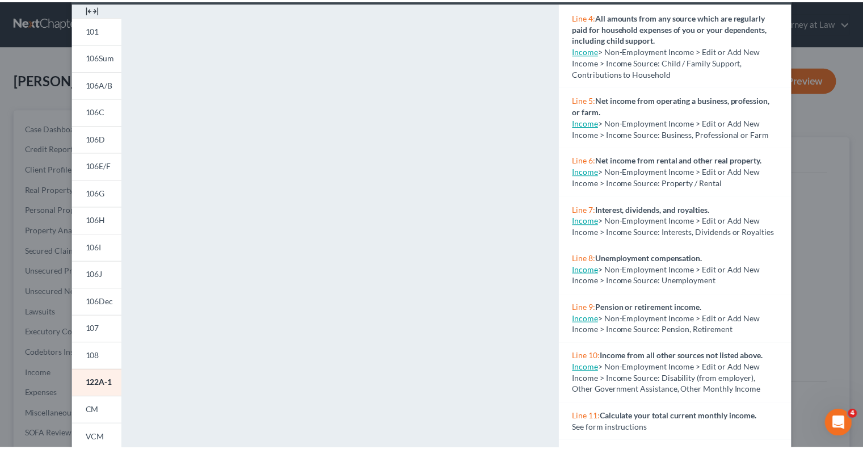
scroll to position [0, 0]
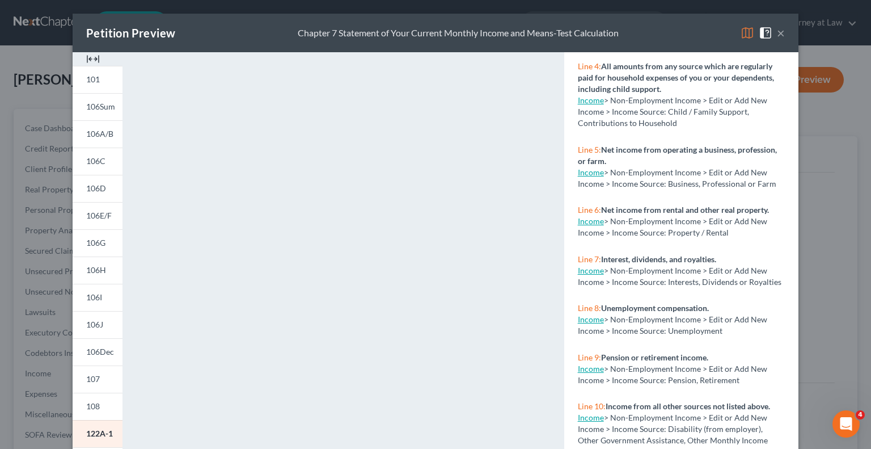
click at [777, 36] on button "×" at bounding box center [781, 33] width 8 height 14
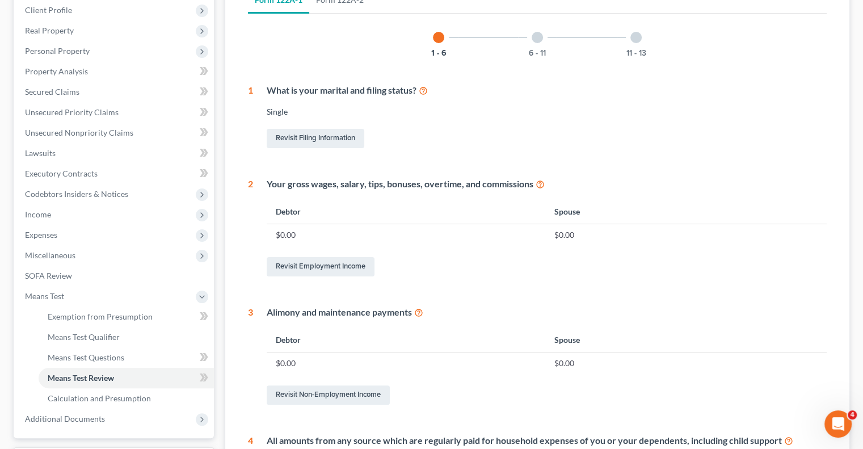
scroll to position [163, 0]
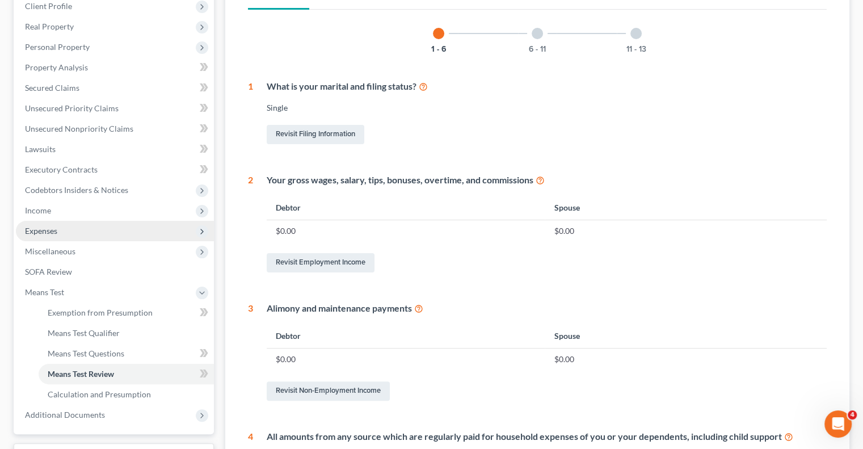
click at [86, 236] on span "Expenses" at bounding box center [115, 231] width 198 height 20
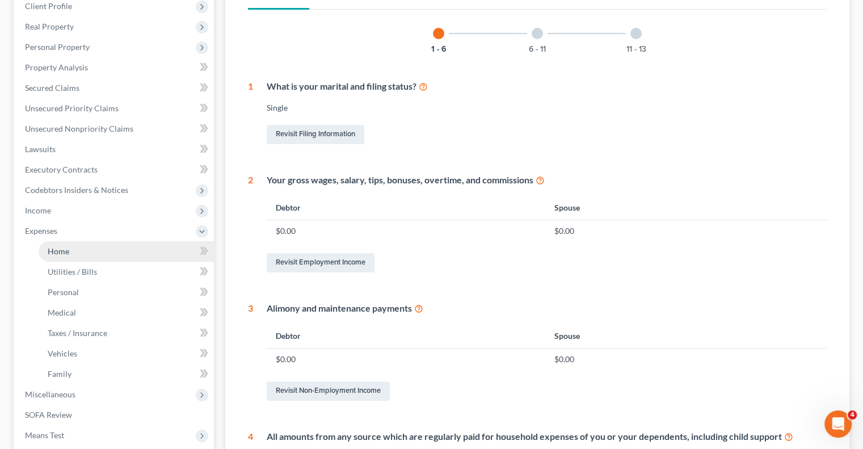
click at [108, 255] on link "Home" at bounding box center [126, 251] width 175 height 20
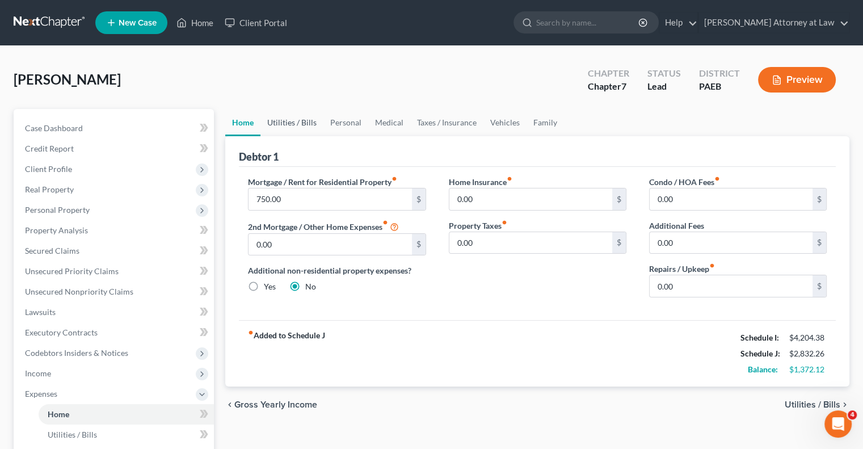
click at [299, 122] on link "Utilities / Bills" at bounding box center [291, 122] width 63 height 27
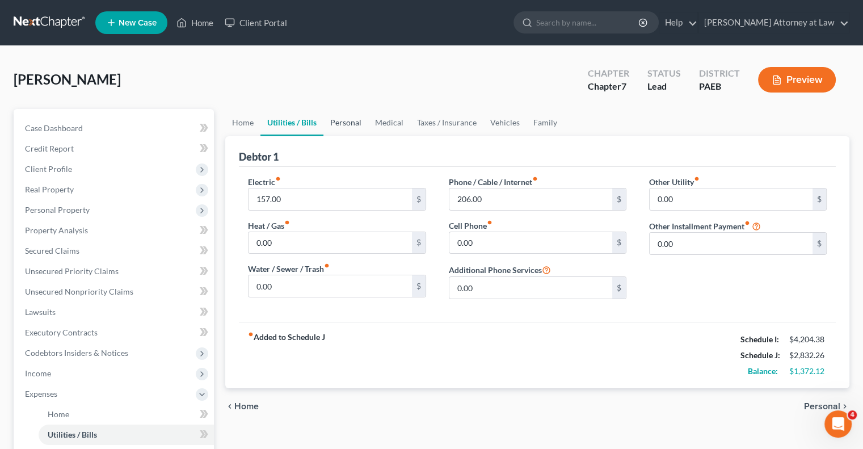
click at [343, 123] on link "Personal" at bounding box center [345, 122] width 45 height 27
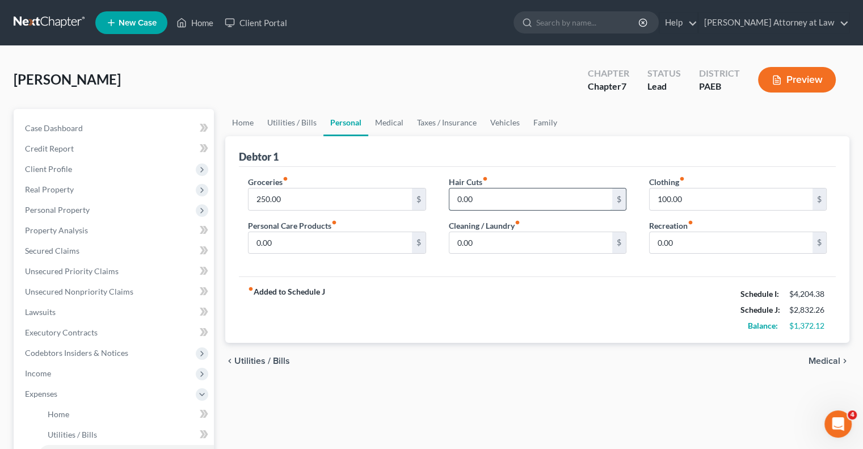
click at [479, 202] on input "0.00" at bounding box center [530, 199] width 163 height 22
type input "25"
click at [285, 242] on input "0.00" at bounding box center [329, 243] width 163 height 22
type input "25"
click at [487, 242] on input "0.00" at bounding box center [530, 243] width 163 height 22
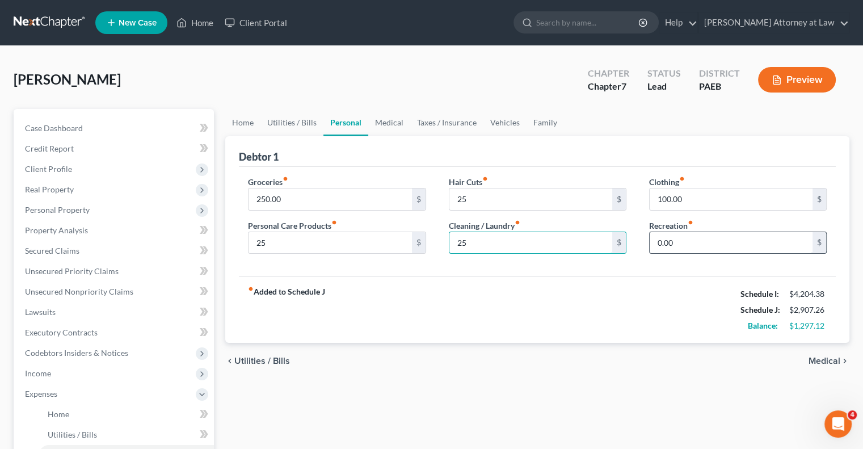
type input "25"
click at [724, 246] on input "0.00" at bounding box center [730, 243] width 163 height 22
type input "25"
click at [284, 123] on link "Utilities / Bills" at bounding box center [291, 122] width 63 height 27
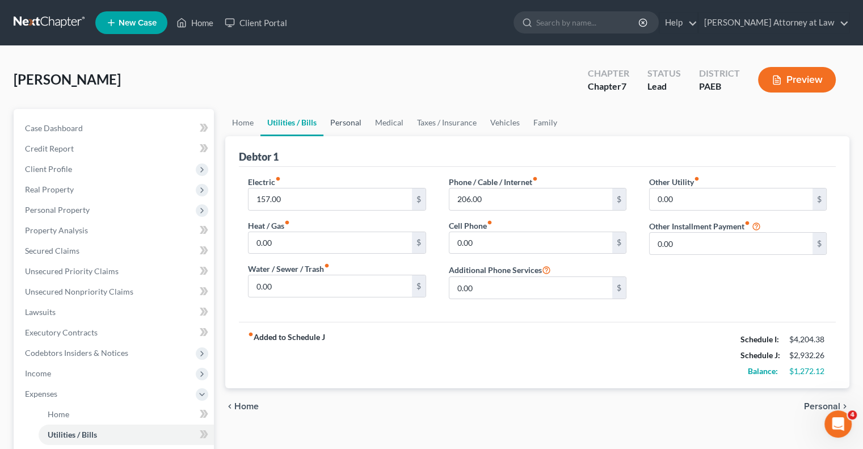
click at [348, 123] on link "Personal" at bounding box center [345, 122] width 45 height 27
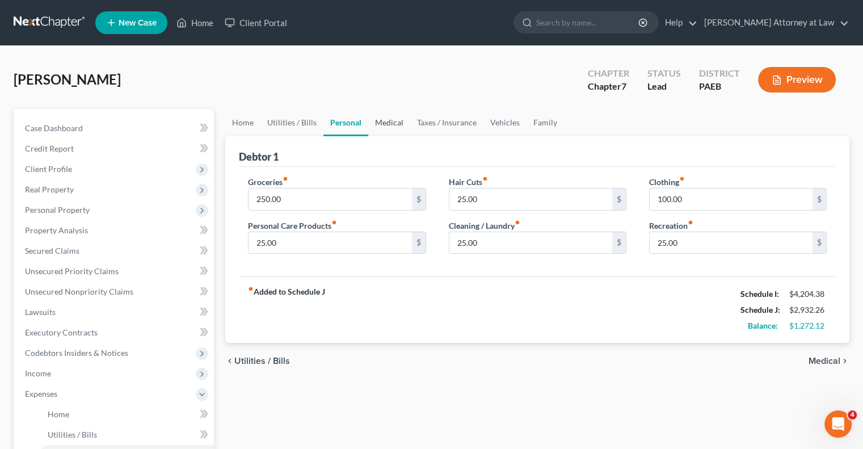
click at [389, 120] on link "Medical" at bounding box center [389, 122] width 42 height 27
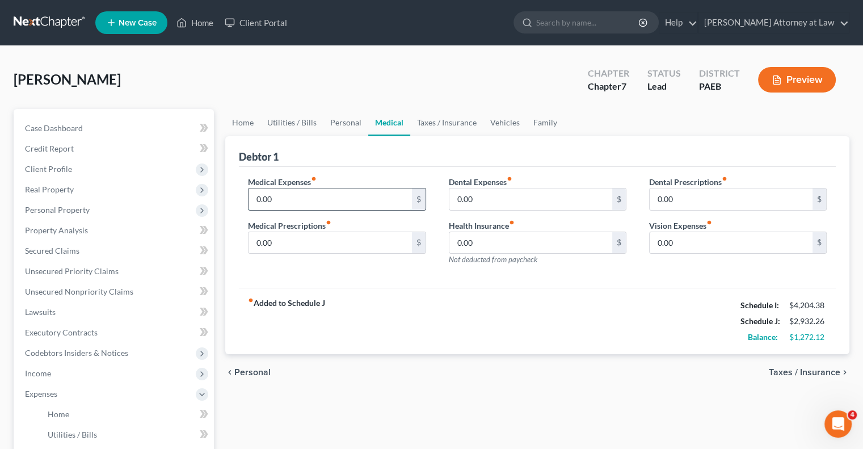
click at [290, 204] on input "0.00" at bounding box center [329, 199] width 163 height 22
type input "50"
click at [431, 125] on link "Taxes / Insurance" at bounding box center [446, 122] width 73 height 27
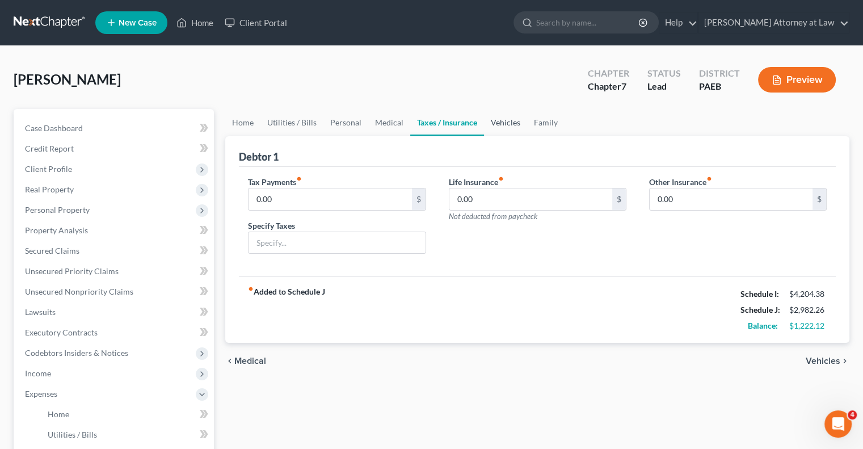
click at [507, 120] on link "Vehicles" at bounding box center [505, 122] width 43 height 27
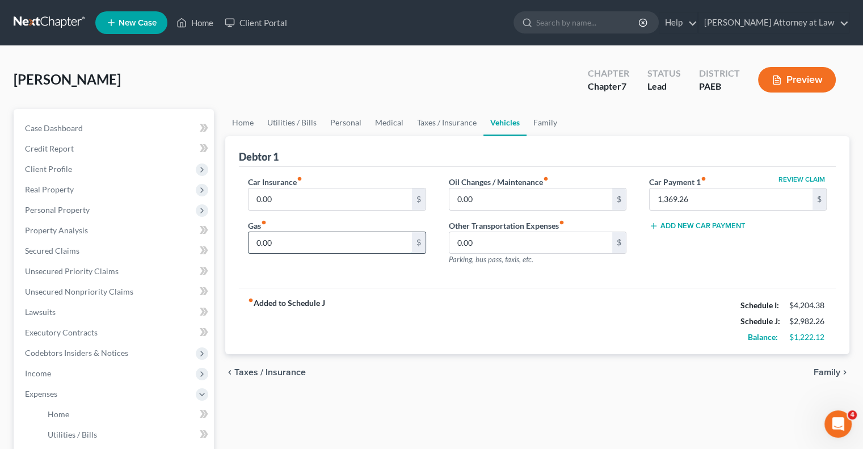
click at [285, 244] on input "0.00" at bounding box center [329, 243] width 163 height 22
click at [285, 244] on input "text" at bounding box center [329, 243] width 163 height 22
type input "100"
click at [279, 201] on input "0.00" at bounding box center [329, 199] width 163 height 22
type input "150"
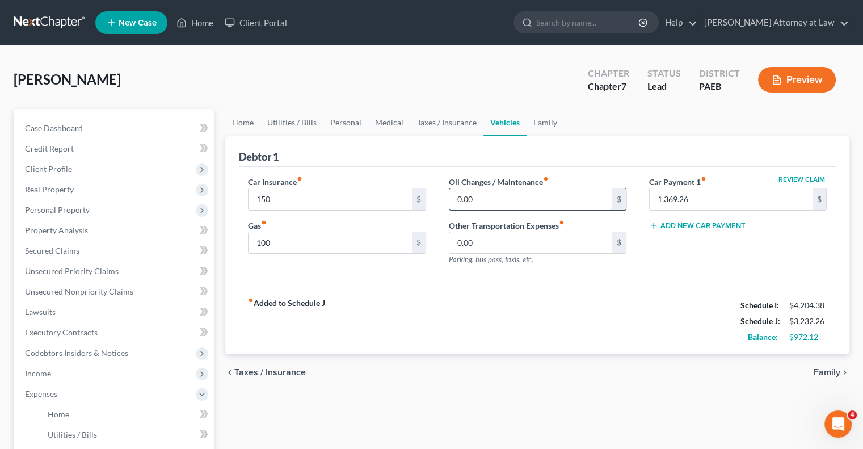
click at [483, 202] on input "0.00" at bounding box center [530, 199] width 163 height 22
type input "50"
click at [490, 238] on input "0.00" at bounding box center [530, 243] width 163 height 22
type input "50"
click at [542, 128] on link "Family" at bounding box center [544, 122] width 37 height 27
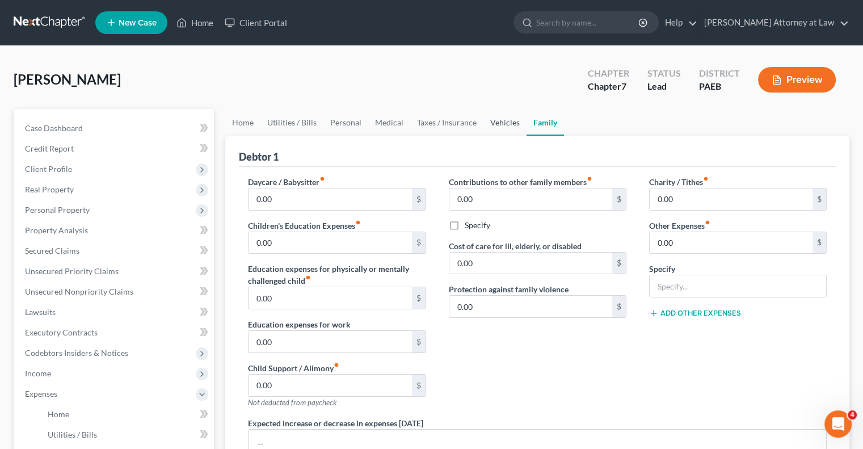
click at [504, 116] on link "Vehicles" at bounding box center [504, 122] width 43 height 27
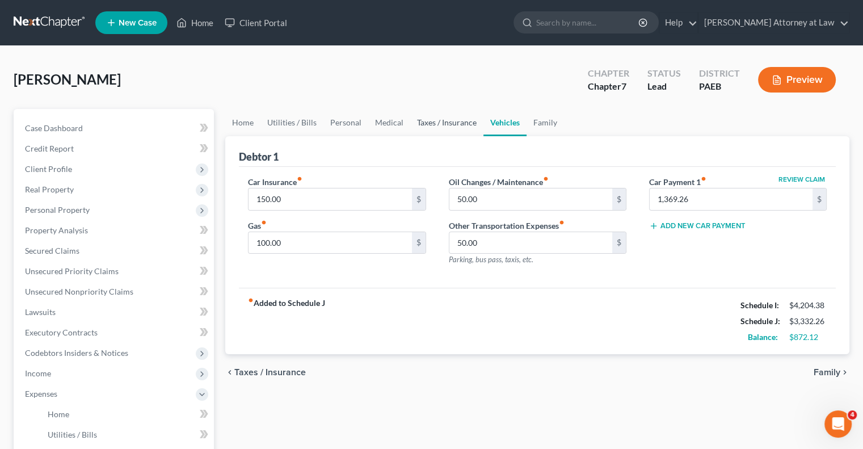
click at [450, 120] on link "Taxes / Insurance" at bounding box center [446, 122] width 73 height 27
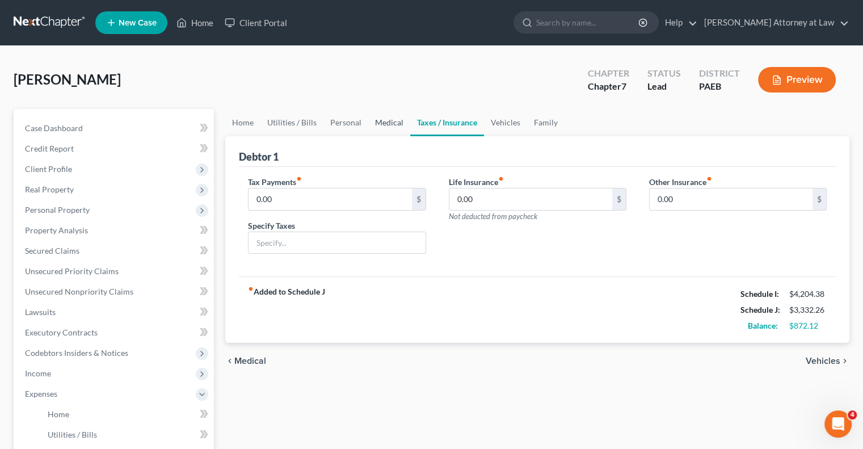
click at [392, 124] on link "Medical" at bounding box center [389, 122] width 42 height 27
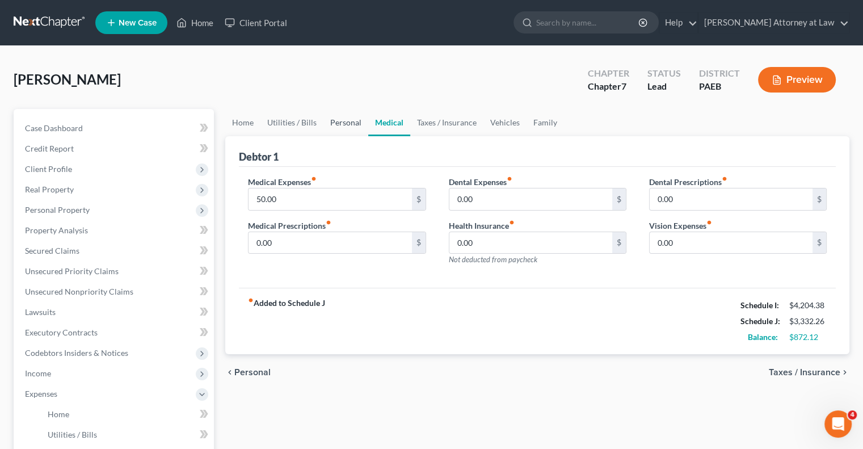
click at [347, 124] on link "Personal" at bounding box center [345, 122] width 45 height 27
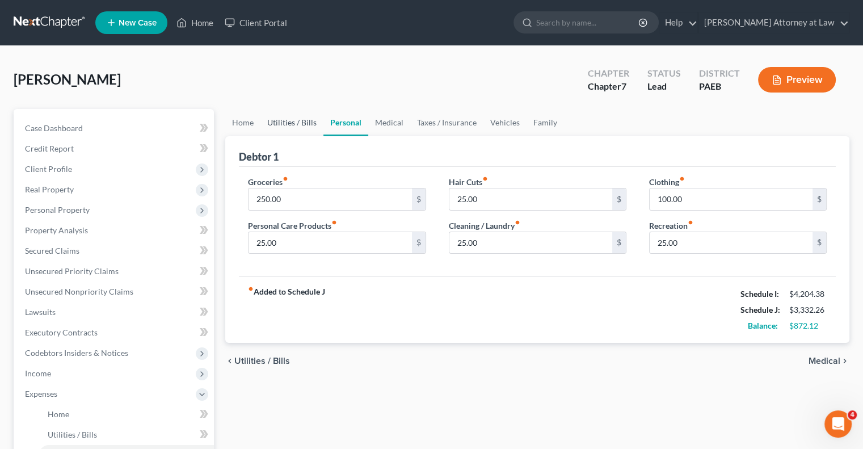
click at [294, 123] on link "Utilities / Bills" at bounding box center [291, 122] width 63 height 27
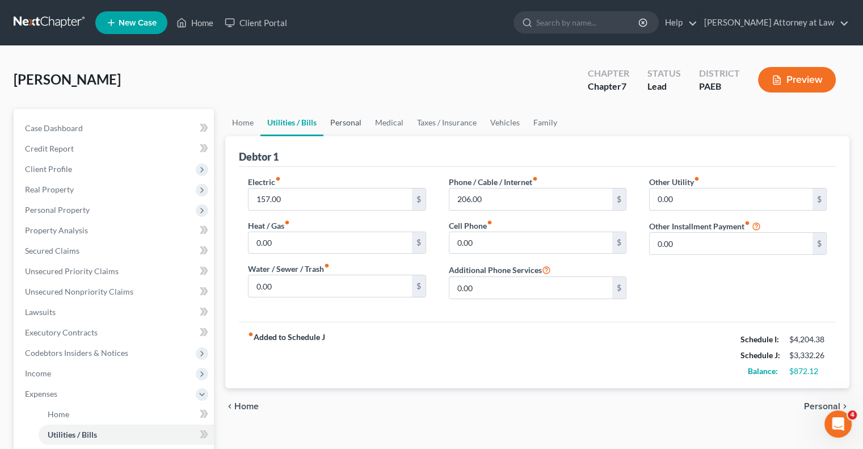
click at [356, 124] on link "Personal" at bounding box center [345, 122] width 45 height 27
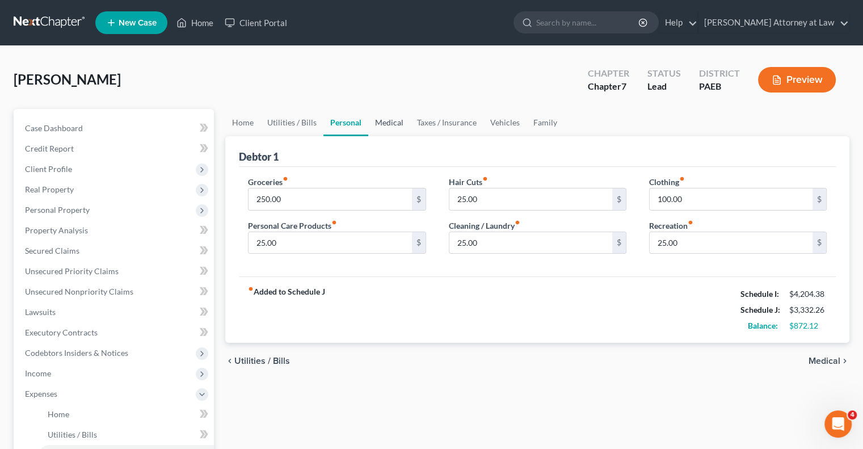
click at [399, 117] on link "Medical" at bounding box center [389, 122] width 42 height 27
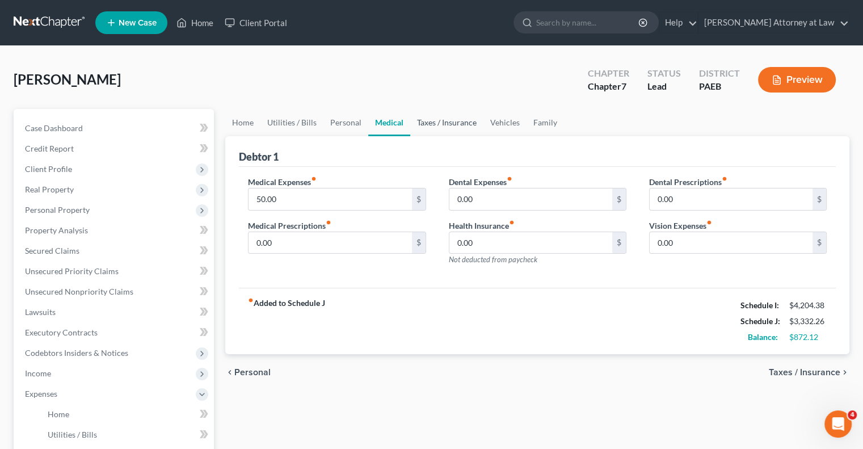
click at [444, 123] on link "Taxes / Insurance" at bounding box center [446, 122] width 73 height 27
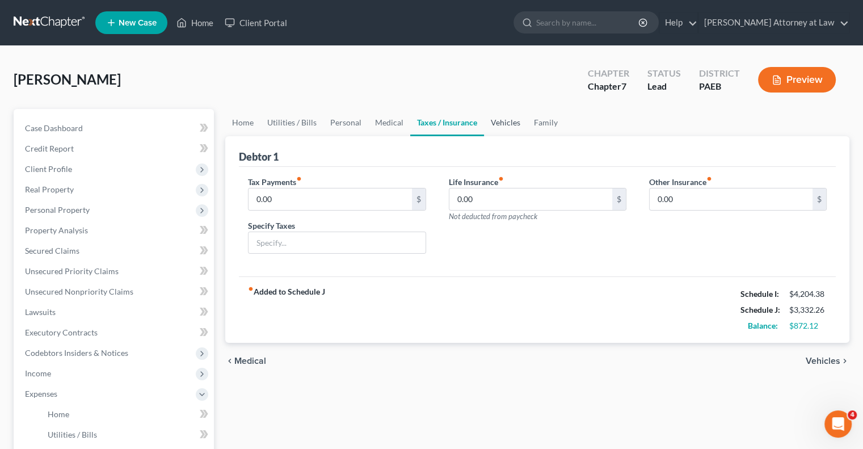
click at [501, 122] on link "Vehicles" at bounding box center [505, 122] width 43 height 27
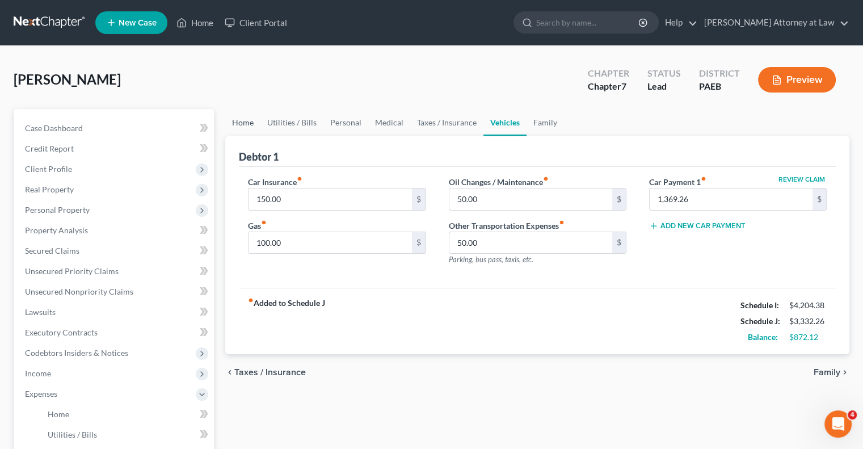
click at [243, 122] on link "Home" at bounding box center [242, 122] width 35 height 27
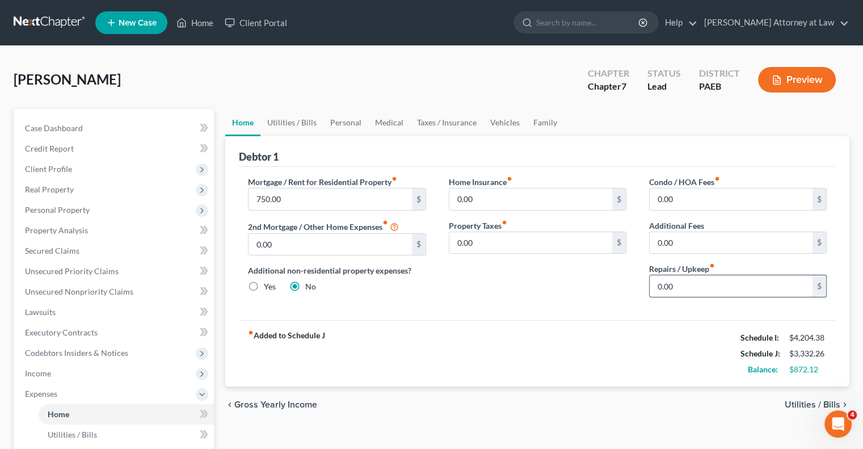
click at [692, 290] on input "0.00" at bounding box center [730, 286] width 163 height 22
type input "100"
click at [698, 236] on input "0.00" at bounding box center [730, 243] width 163 height 22
click at [280, 123] on link "Utilities / Bills" at bounding box center [291, 122] width 63 height 27
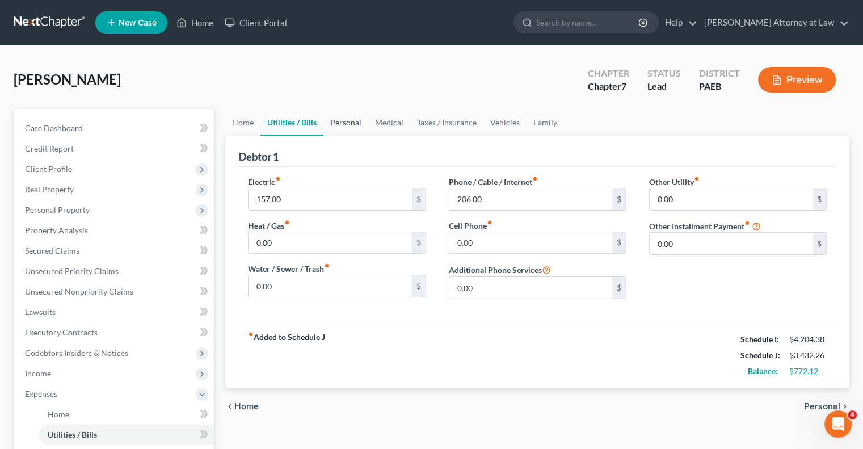
click at [347, 123] on link "Personal" at bounding box center [345, 122] width 45 height 27
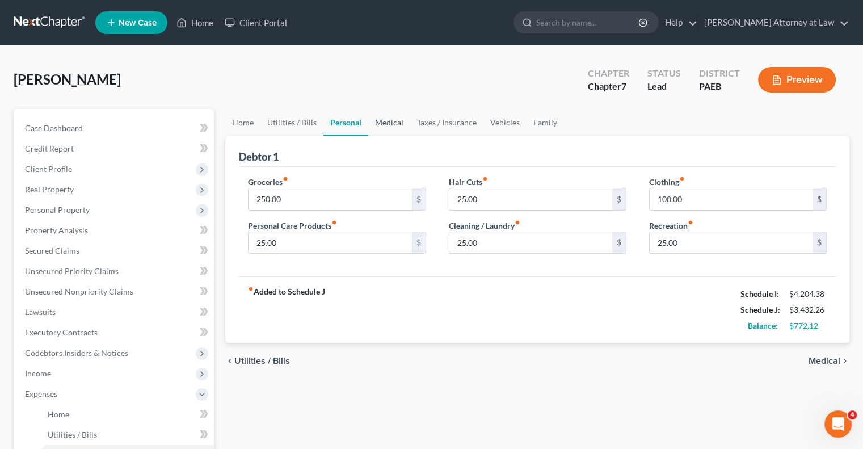
click at [383, 123] on link "Medical" at bounding box center [389, 122] width 42 height 27
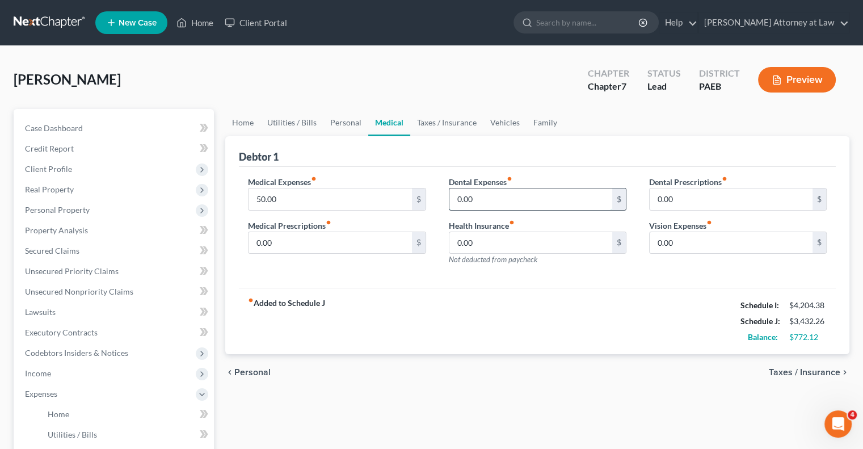
click at [498, 199] on input "0.00" at bounding box center [530, 199] width 163 height 22
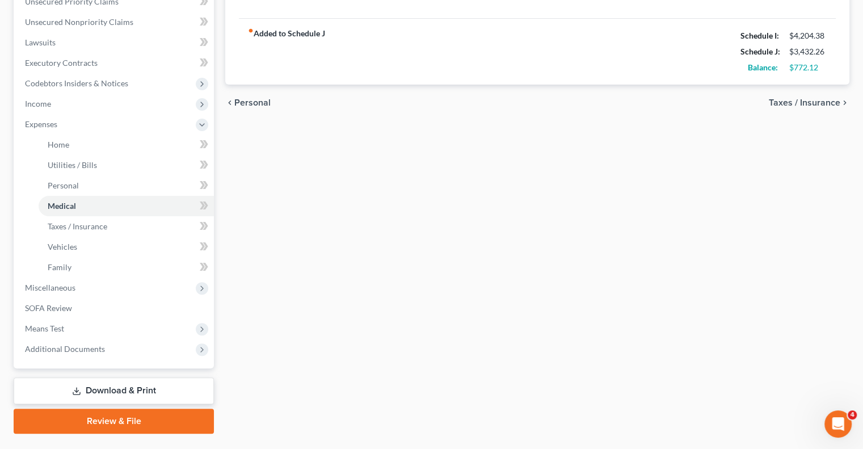
scroll to position [275, 0]
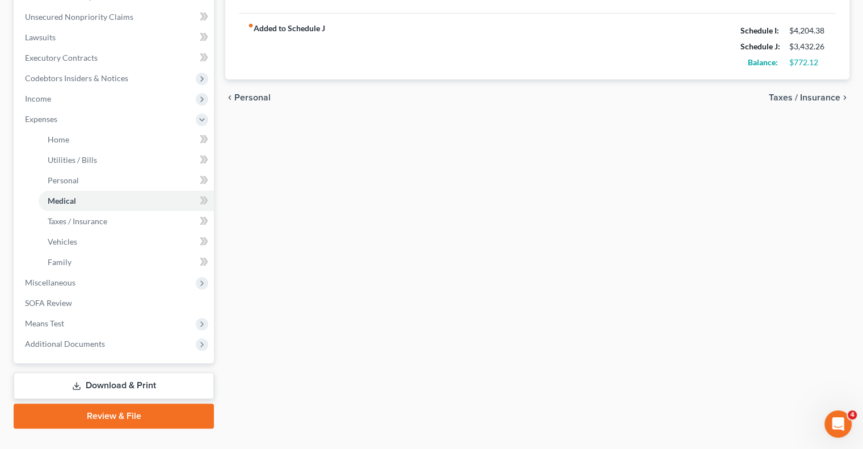
click at [120, 390] on link "Download & Print" at bounding box center [114, 385] width 200 height 27
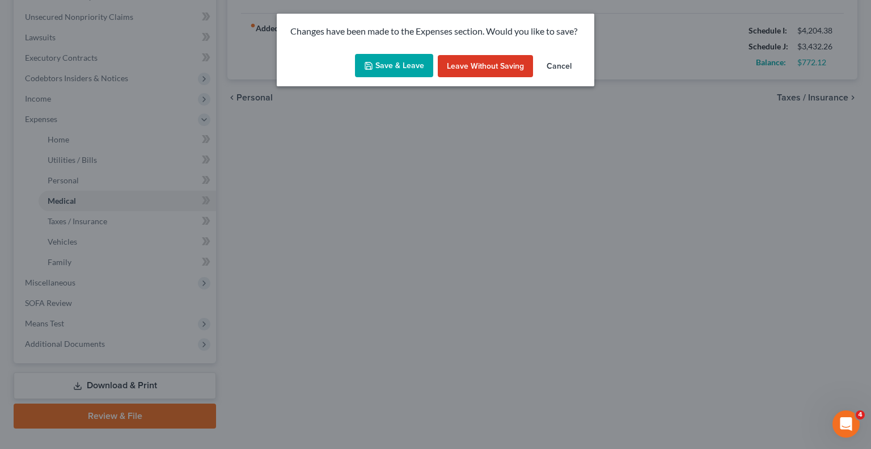
click at [396, 63] on button "Save & Leave" at bounding box center [394, 66] width 78 height 24
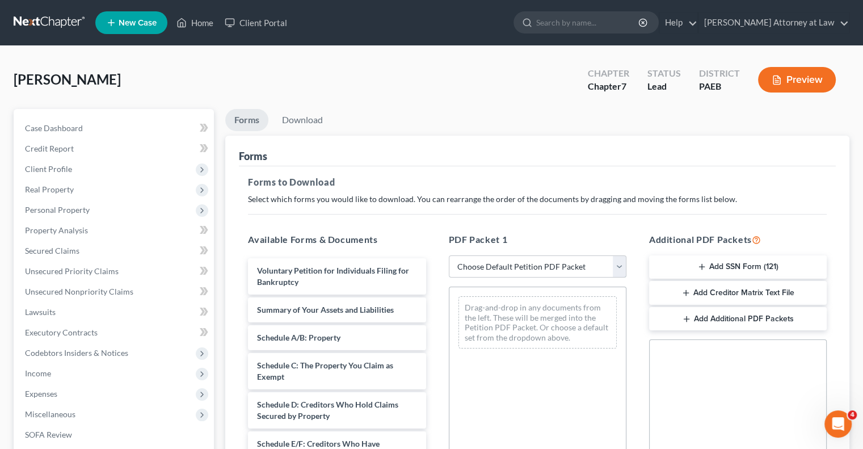
click at [619, 267] on select "Choose Default Petition PDF Packet Complete Bankruptcy Petition (all forms and …" at bounding box center [538, 266] width 178 height 23
select select "0"
click at [449, 255] on select "Choose Default Petition PDF Packet Complete Bankruptcy Petition (all forms and …" at bounding box center [538, 266] width 178 height 23
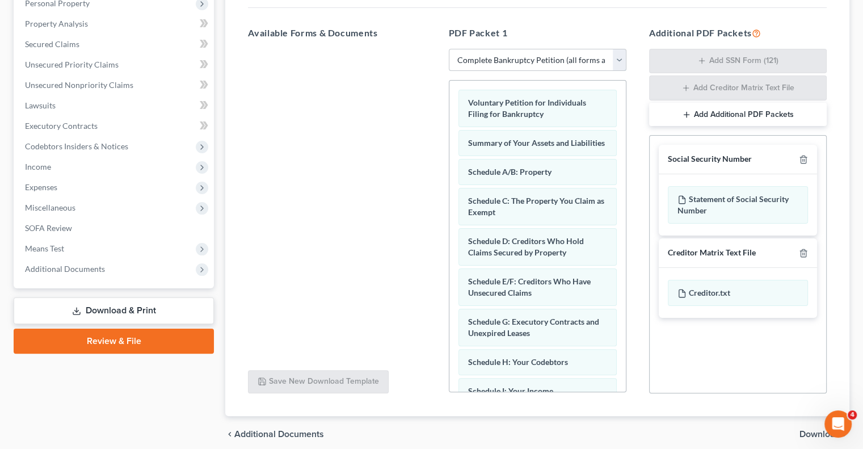
scroll to position [252, 0]
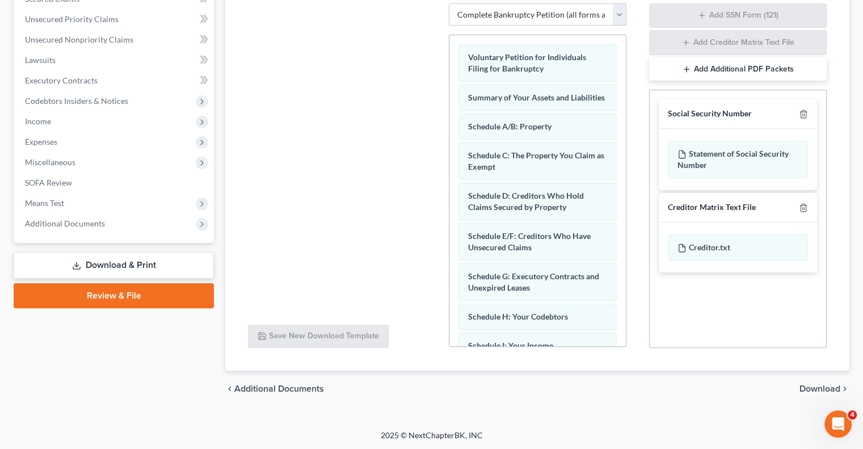
click at [822, 385] on span "Download" at bounding box center [819, 388] width 41 height 9
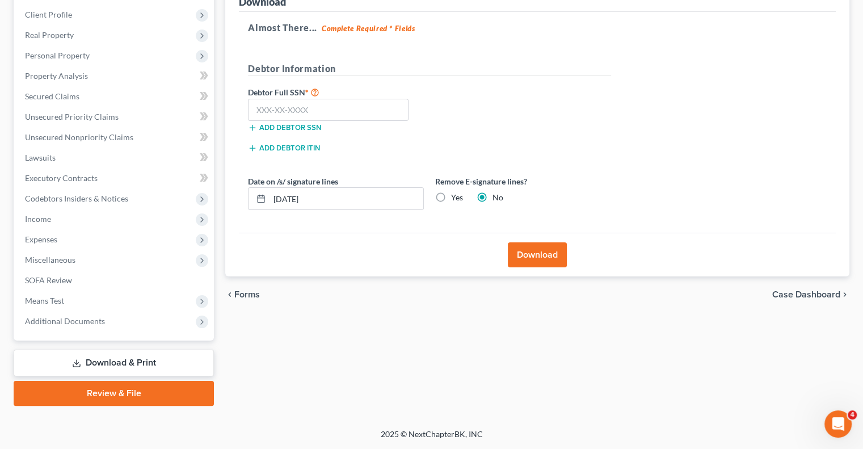
scroll to position [153, 0]
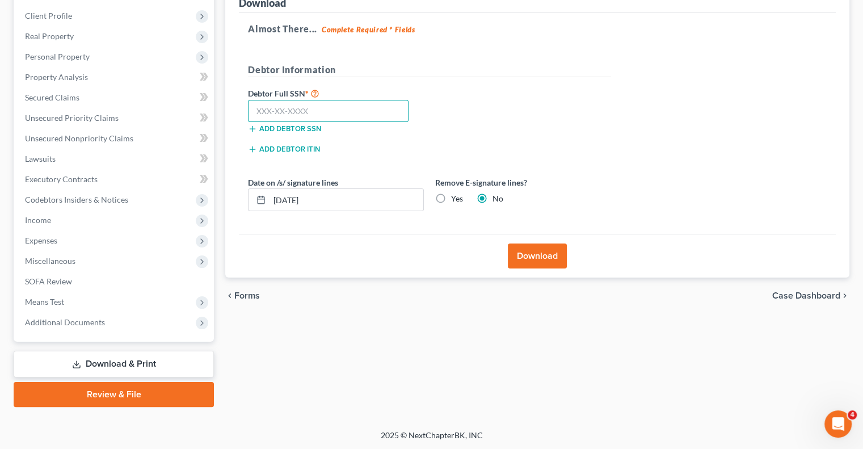
click at [294, 112] on input "text" at bounding box center [328, 111] width 161 height 23
type input "051-78-0984"
click at [537, 259] on button "Download" at bounding box center [537, 255] width 59 height 25
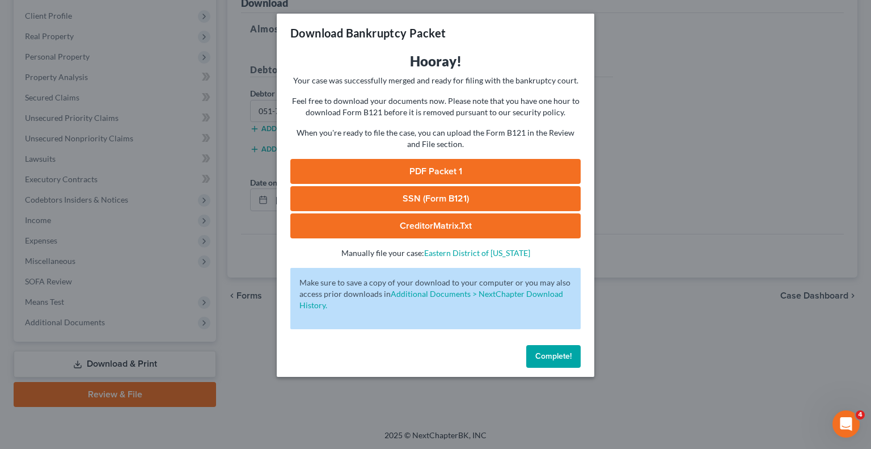
click at [441, 168] on link "PDF Packet 1" at bounding box center [435, 171] width 290 height 25
click at [541, 357] on span "Complete!" at bounding box center [553, 356] width 36 height 10
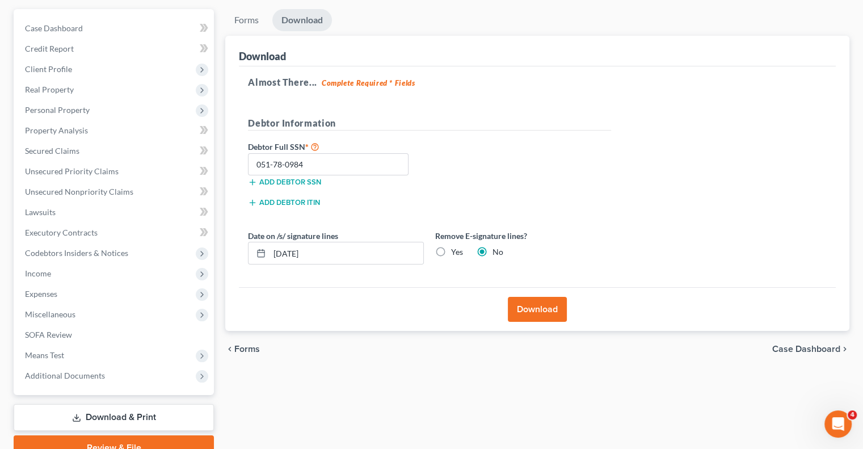
scroll to position [104, 0]
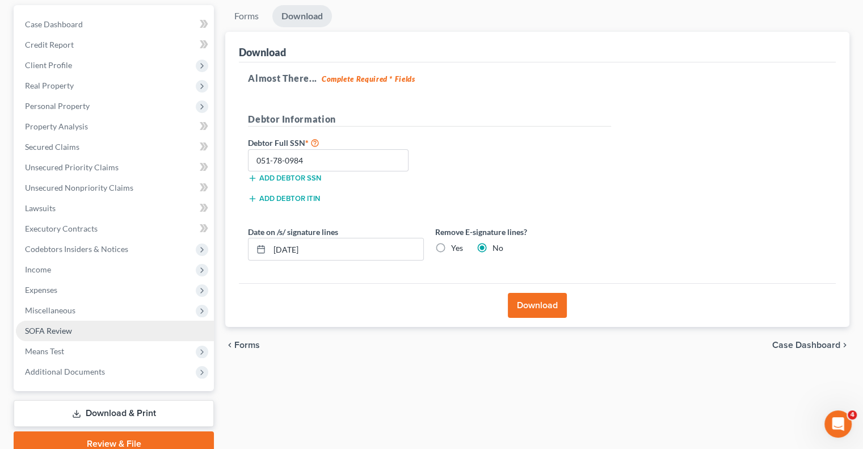
click at [70, 330] on span "SOFA Review" at bounding box center [48, 331] width 47 height 10
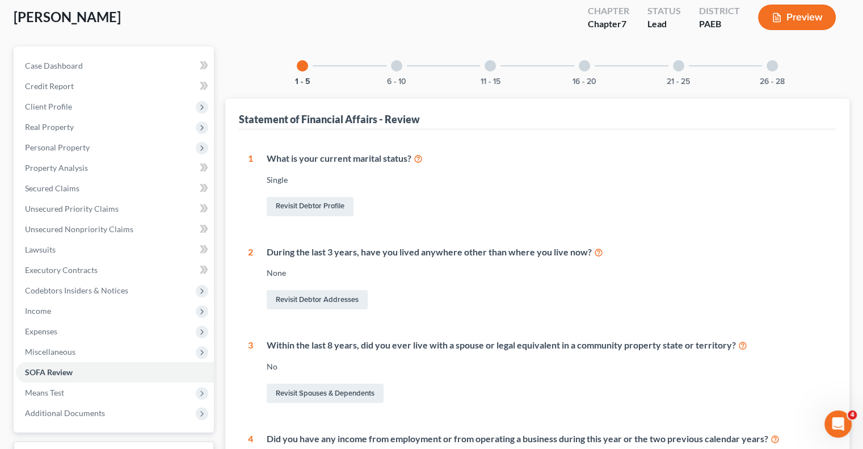
scroll to position [64, 0]
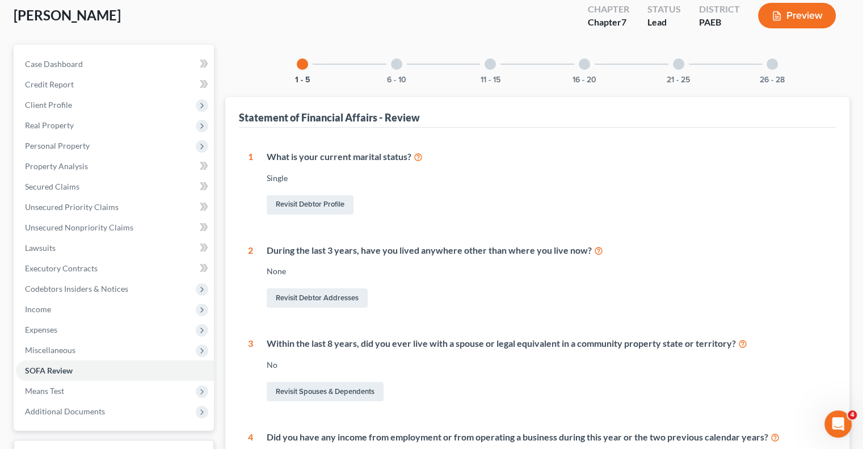
click at [397, 64] on div at bounding box center [396, 63] width 11 height 11
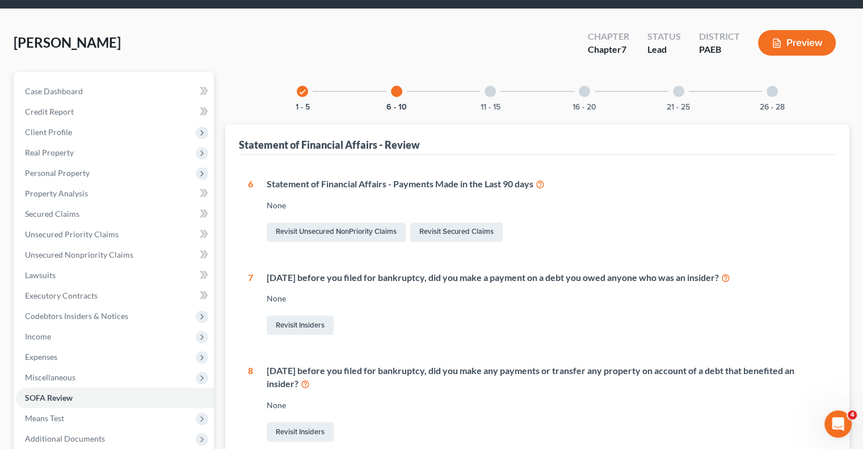
scroll to position [2, 0]
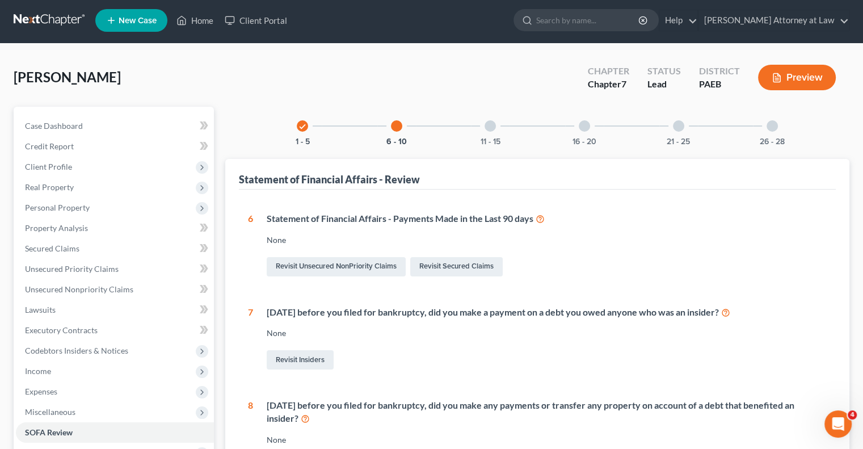
click at [492, 126] on div at bounding box center [489, 125] width 11 height 11
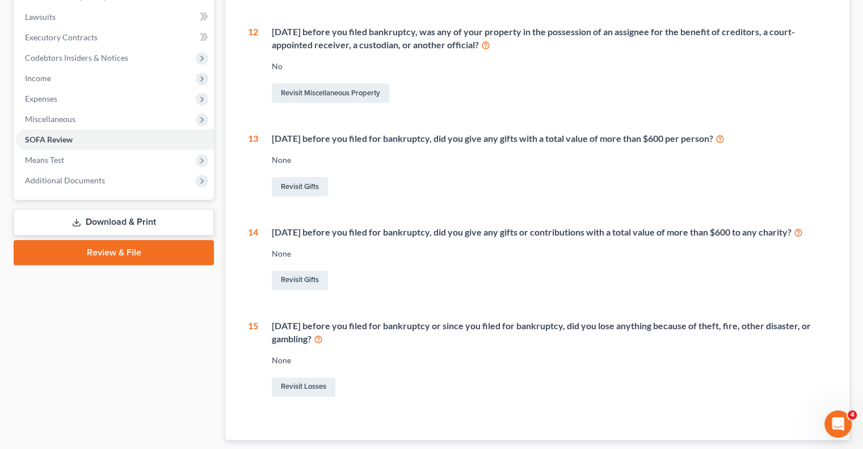
scroll to position [303, 0]
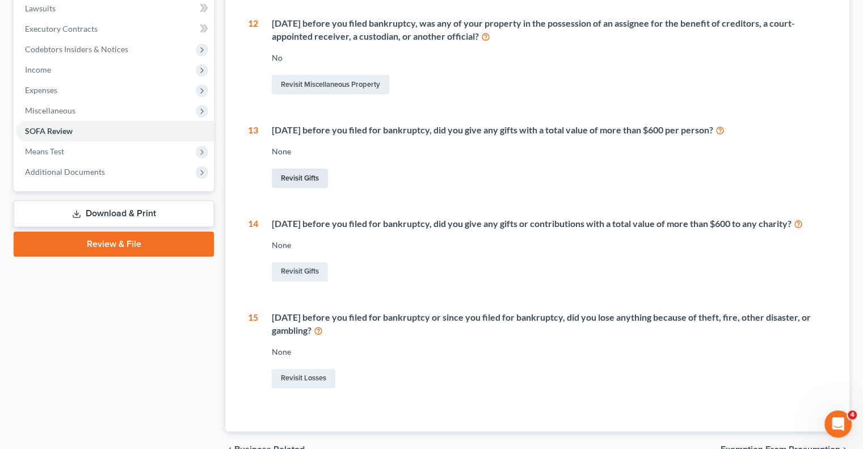
click at [307, 179] on link "Revisit Gifts" at bounding box center [300, 177] width 56 height 19
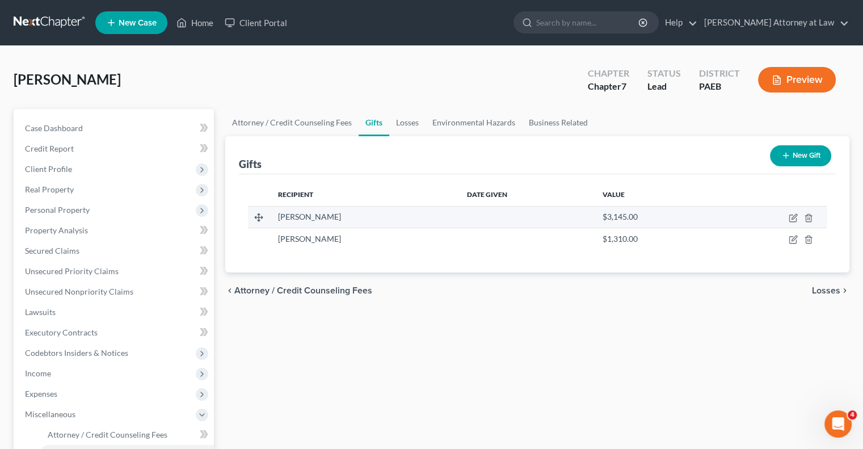
click at [466, 214] on td at bounding box center [526, 217] width 136 height 22
click at [795, 217] on icon "button" at bounding box center [793, 216] width 5 height 5
select select "39"
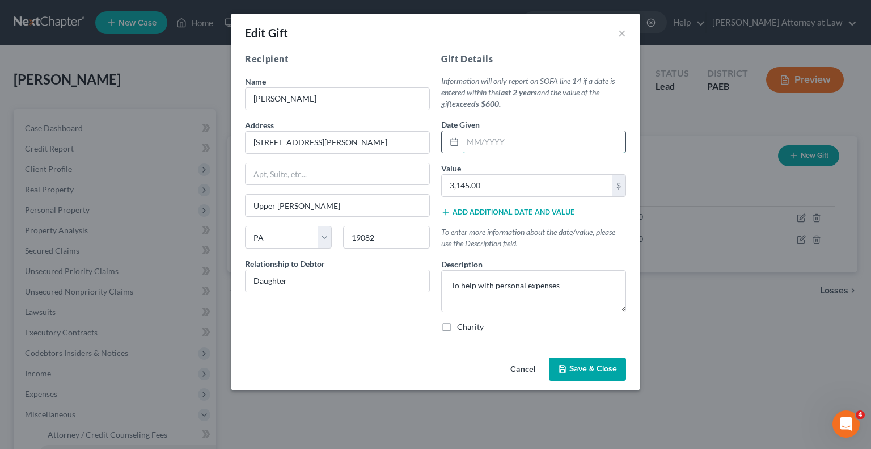
click at [496, 143] on input "text" at bounding box center [544, 142] width 163 height 22
type input "01/2025"
click at [592, 365] on span "Save & Close" at bounding box center [593, 369] width 48 height 10
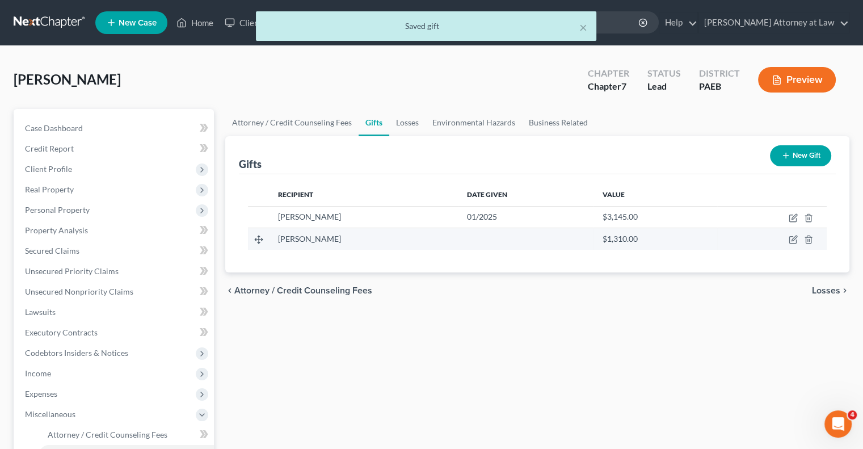
click at [481, 238] on td at bounding box center [526, 239] width 136 height 22
click at [794, 239] on icon "button" at bounding box center [793, 238] width 5 height 5
select select "39"
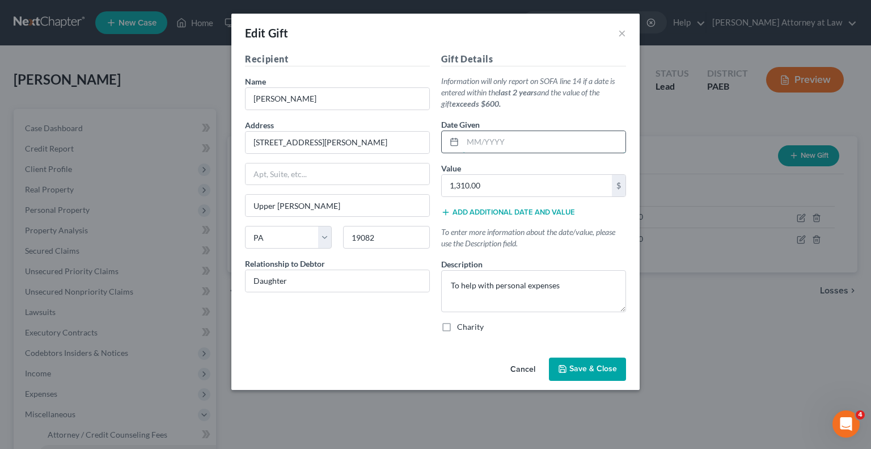
click at [483, 142] on input "text" at bounding box center [544, 142] width 163 height 22
type input "01/2025"
click at [610, 374] on button "Save & Close" at bounding box center [587, 369] width 77 height 24
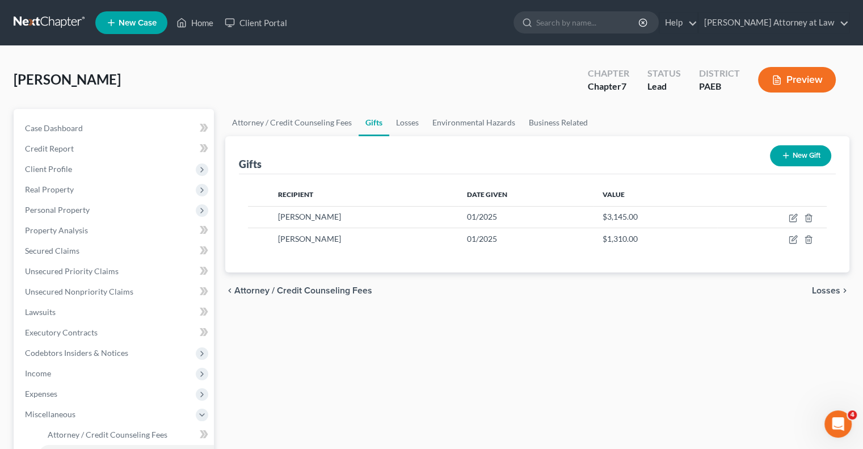
click at [805, 86] on button "Preview" at bounding box center [797, 80] width 78 height 26
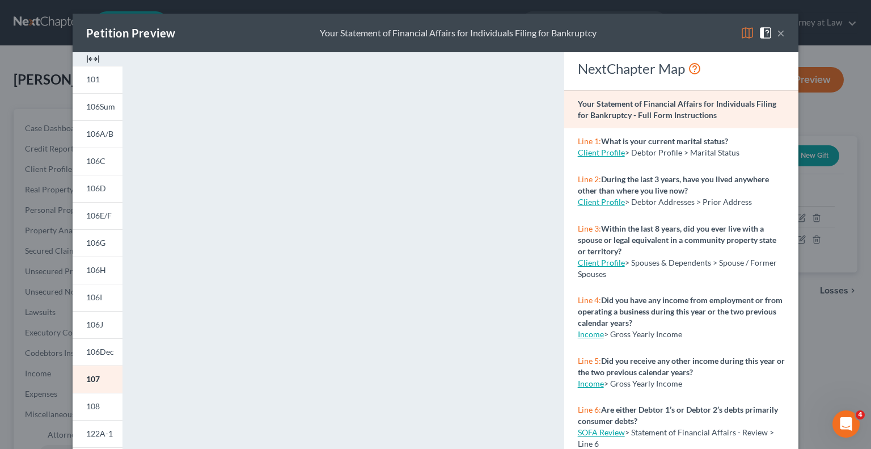
click at [779, 33] on button "×" at bounding box center [781, 33] width 8 height 14
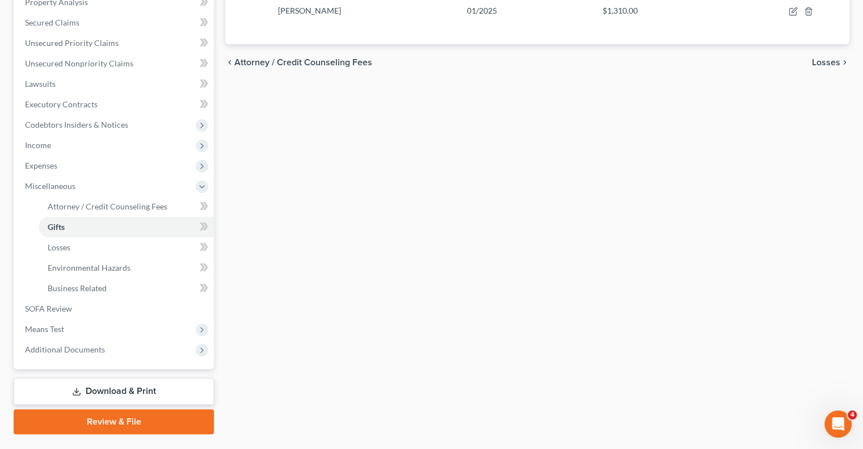
scroll to position [255, 0]
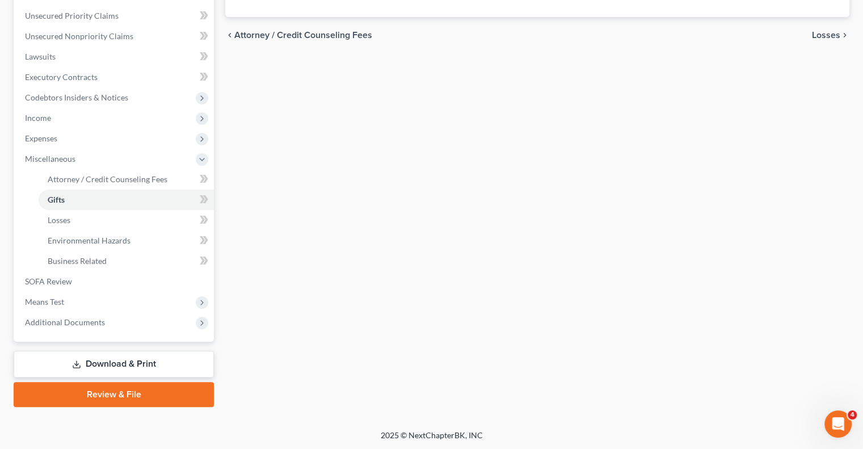
click at [91, 361] on link "Download & Print" at bounding box center [114, 364] width 200 height 27
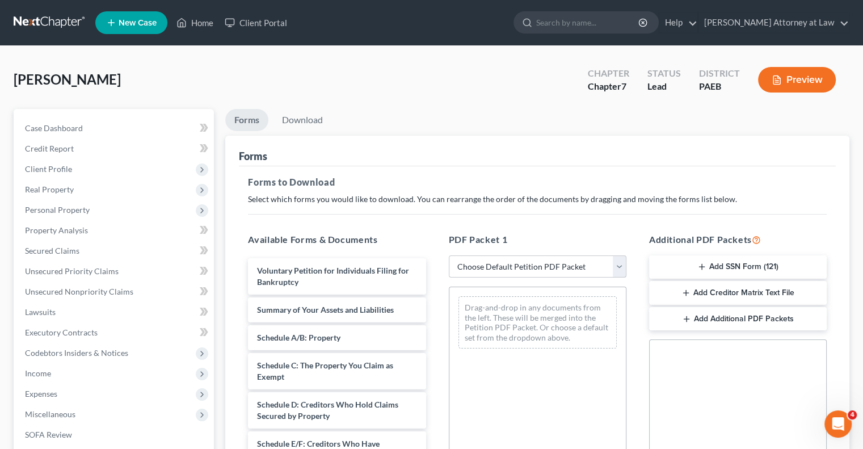
click at [615, 262] on select "Choose Default Petition PDF Packet Complete Bankruptcy Petition (all forms and …" at bounding box center [538, 266] width 178 height 23
select select "0"
click at [449, 255] on select "Choose Default Petition PDF Packet Complete Bankruptcy Petition (all forms and …" at bounding box center [538, 266] width 178 height 23
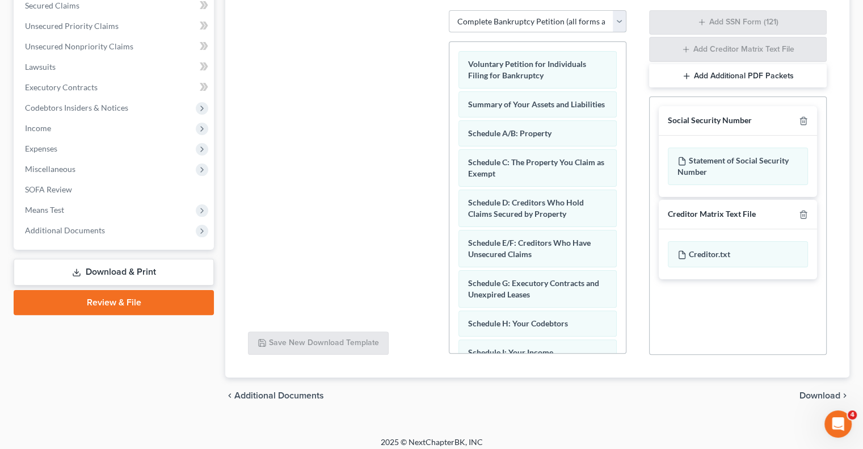
scroll to position [252, 0]
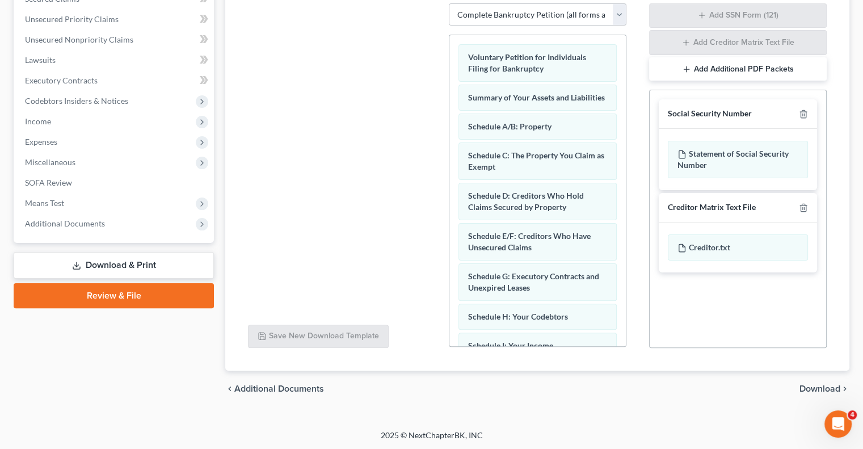
click at [103, 267] on link "Download & Print" at bounding box center [114, 265] width 200 height 27
click at [816, 388] on span "Download" at bounding box center [819, 388] width 41 height 9
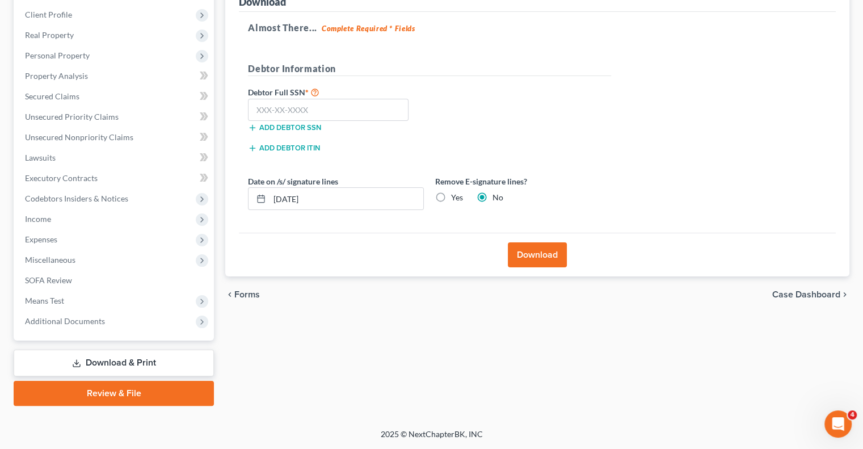
scroll to position [153, 0]
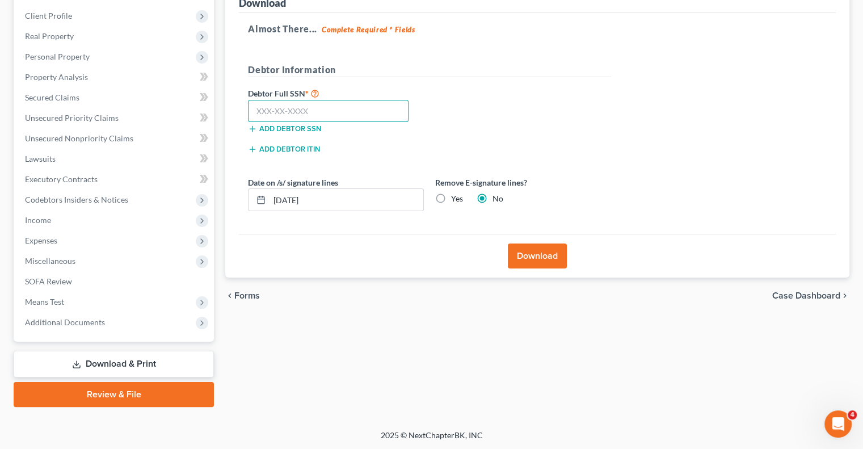
click at [261, 108] on input "text" at bounding box center [328, 111] width 161 height 23
type input "051-78-0984"
click at [547, 256] on button "Download" at bounding box center [537, 255] width 59 height 25
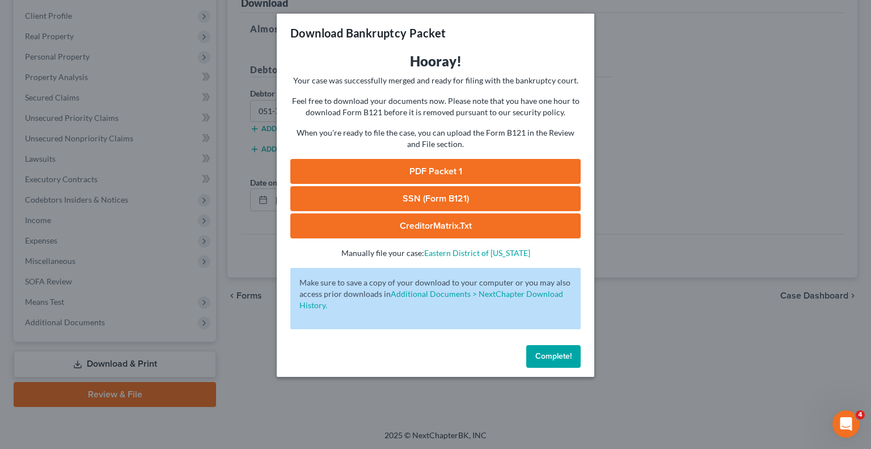
click at [440, 171] on link "PDF Packet 1" at bounding box center [435, 171] width 290 height 25
click at [559, 353] on span "Complete!" at bounding box center [553, 356] width 36 height 10
